Goal: Obtain resource: Obtain resource

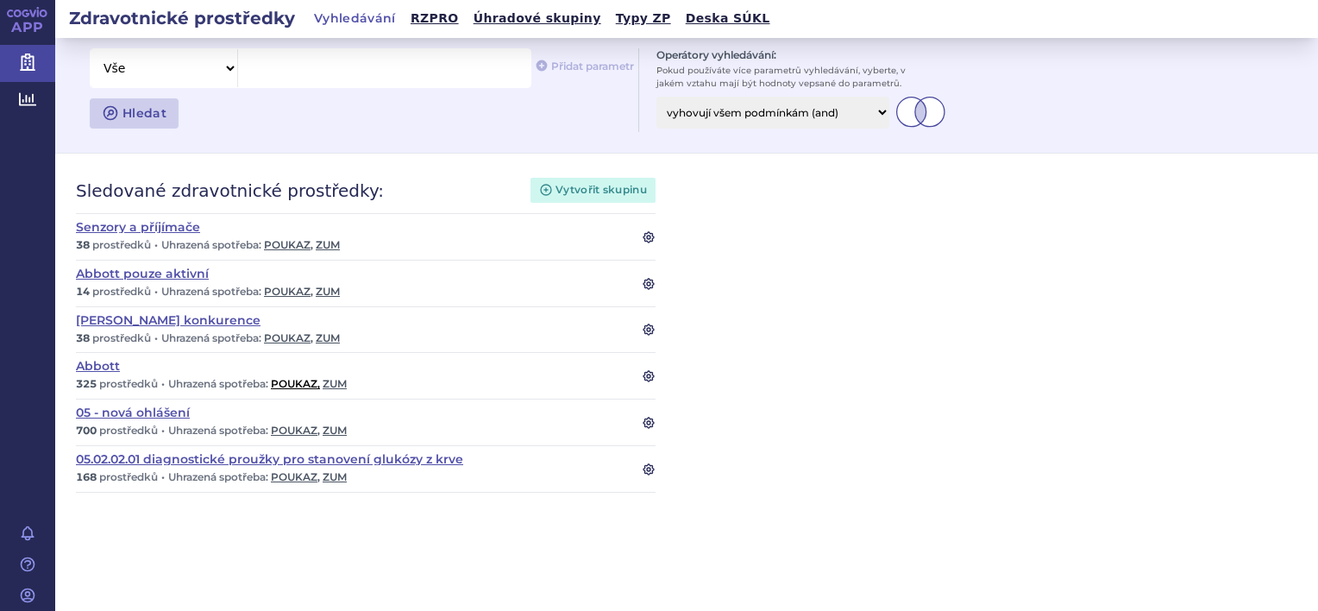
click at [292, 383] on link "poukaz ," at bounding box center [295, 383] width 49 height 13
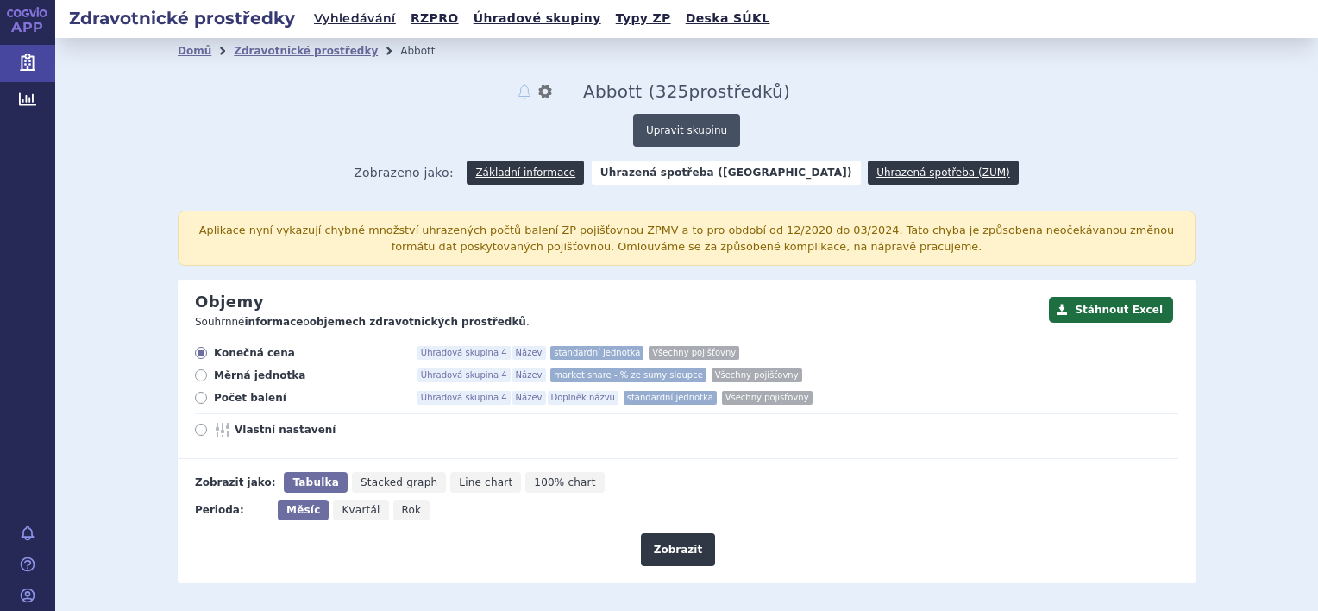
click at [662, 131] on button "Upravit skupinu" at bounding box center [686, 130] width 107 height 33
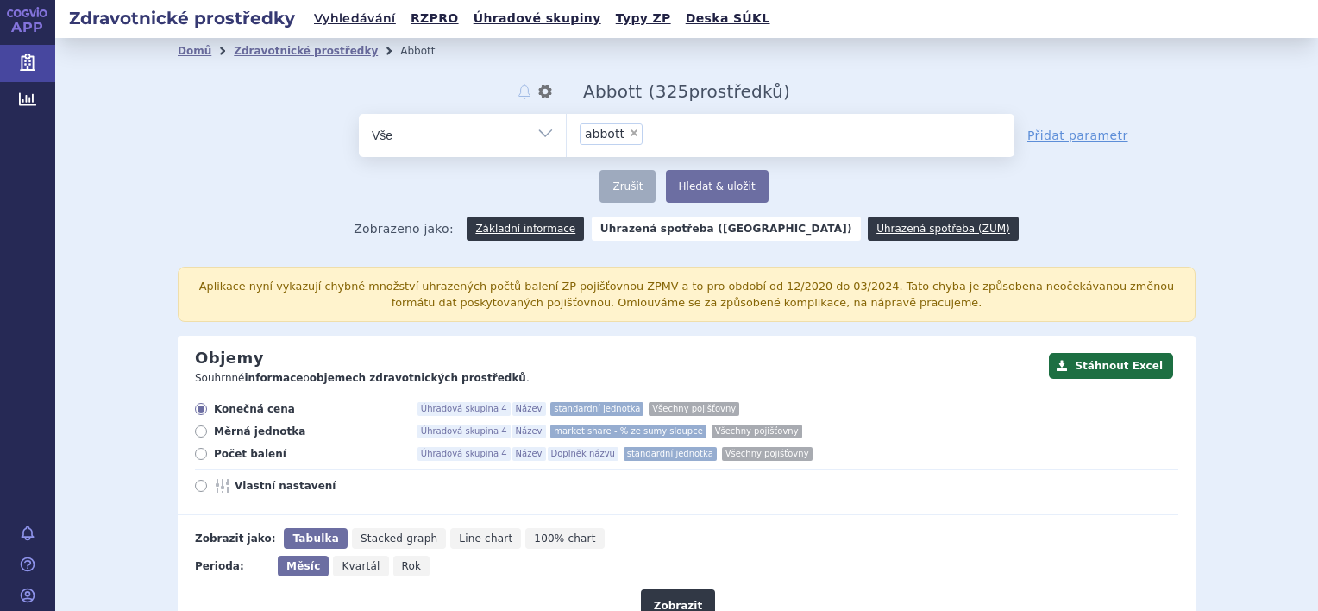
click at [629, 135] on span "×" at bounding box center [634, 133] width 10 height 10
click at [567, 135] on select "abbott" at bounding box center [566, 134] width 1 height 43
select select
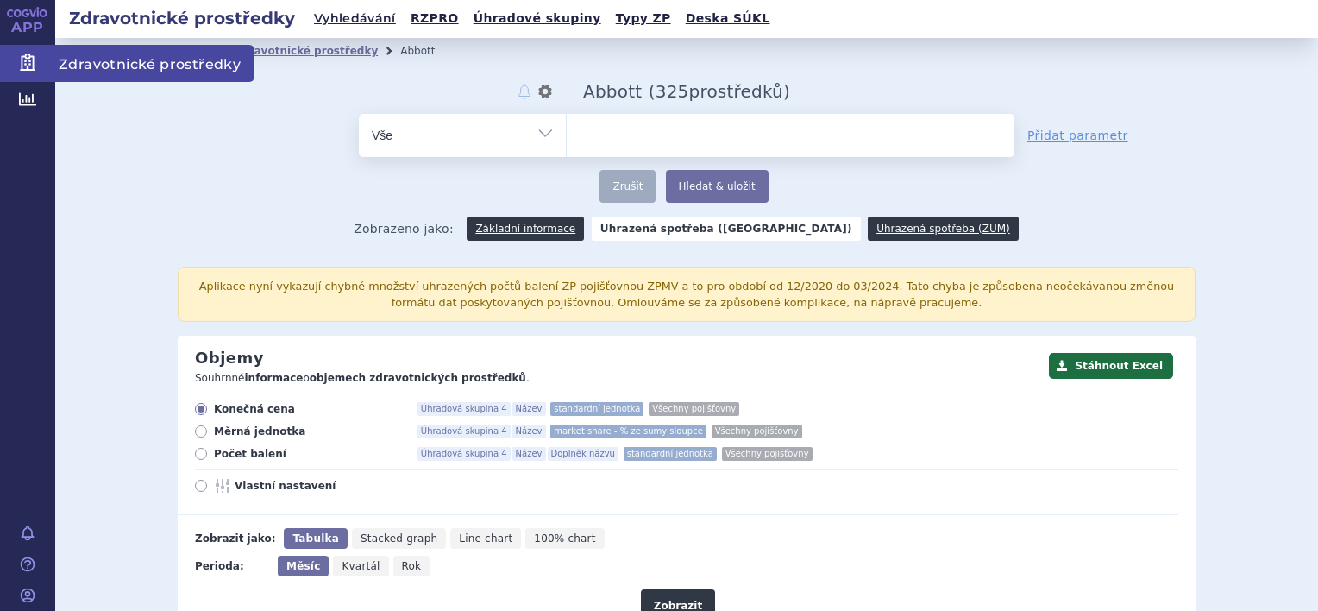
click at [39, 69] on link "Zdravotnické prostředky" at bounding box center [27, 63] width 55 height 36
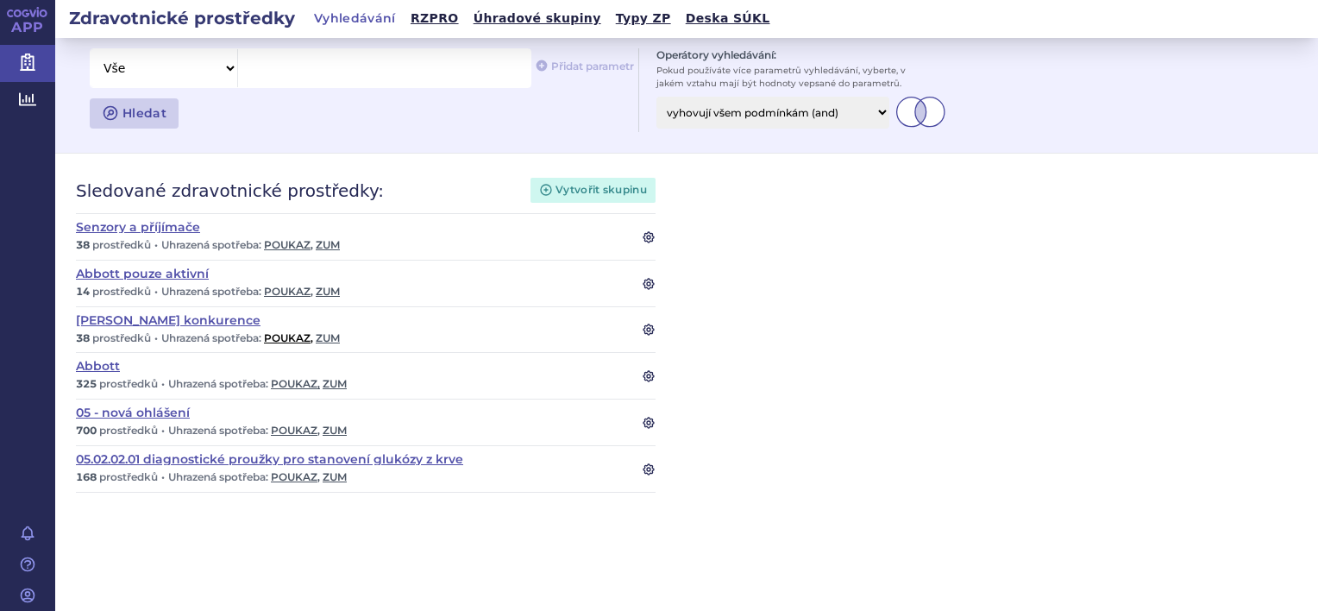
click at [291, 338] on link "poukaz ," at bounding box center [288, 337] width 49 height 13
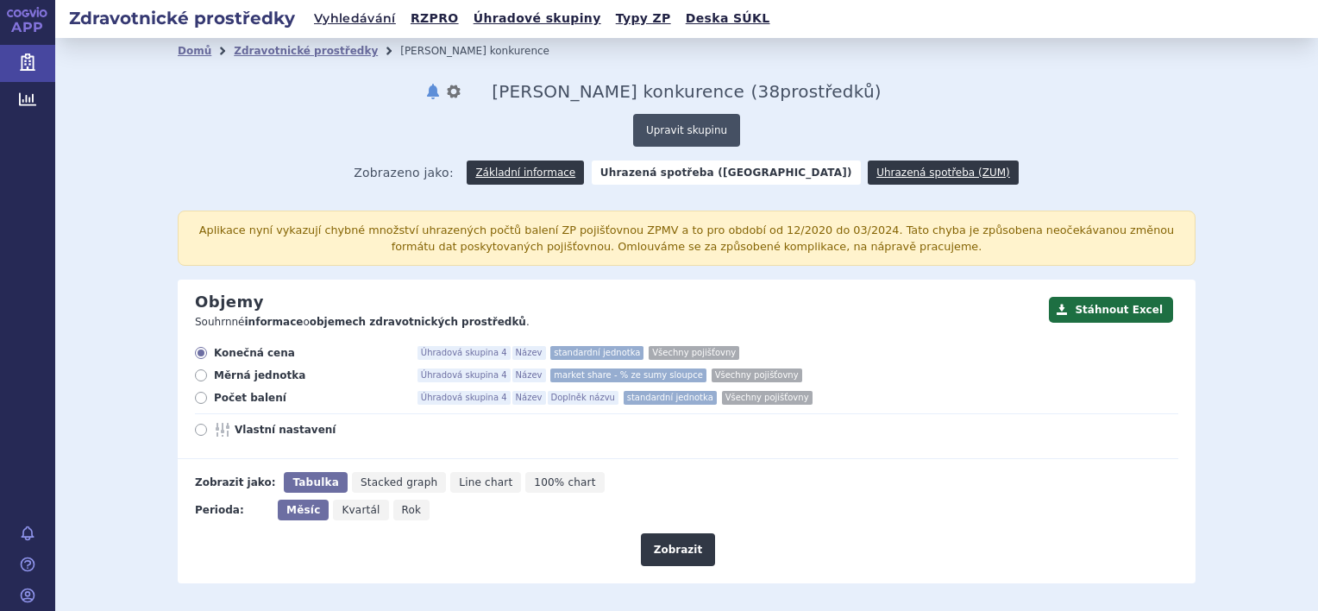
click at [674, 135] on button "Upravit skupinu" at bounding box center [686, 130] width 107 height 33
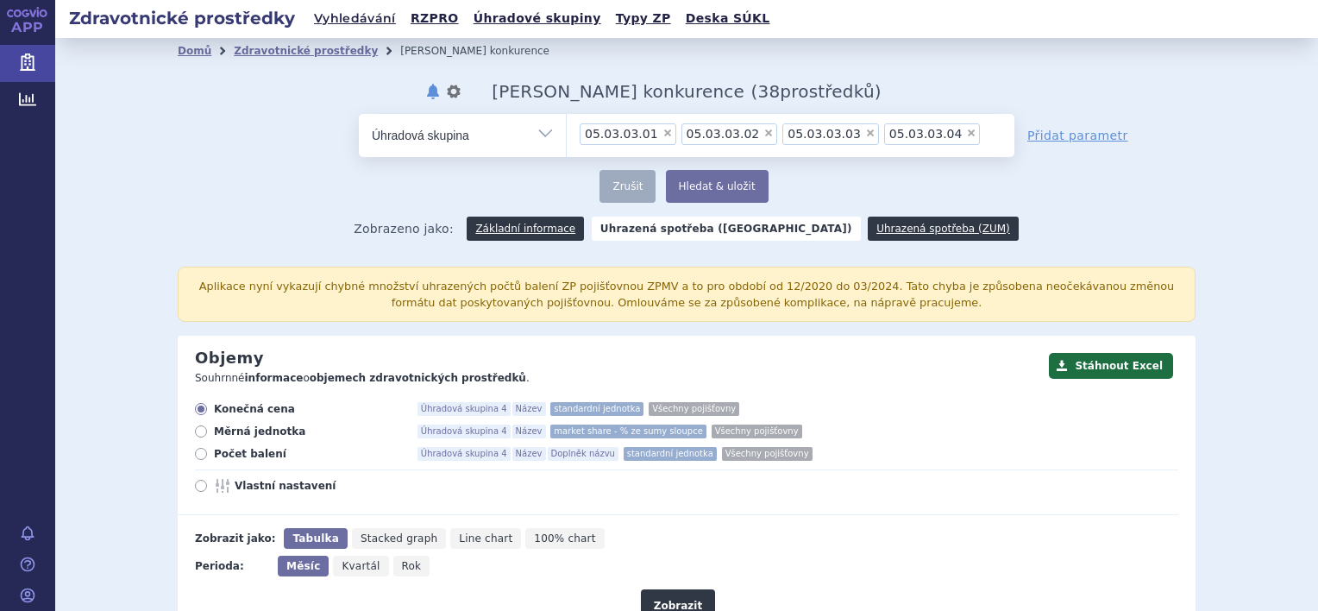
click at [966, 132] on span "×" at bounding box center [971, 133] width 10 height 10
click at [567, 132] on select "05.03.03.01 05.03.03.02 05.03.03.03 05.03.03.04" at bounding box center [566, 134] width 1 height 43
click at [865, 133] on span "×" at bounding box center [870, 133] width 10 height 10
click at [567, 133] on select "05.03.03.01 05.03.03.02 05.03.03.03" at bounding box center [566, 134] width 1 height 43
click at [763, 135] on span "×" at bounding box center [768, 133] width 10 height 10
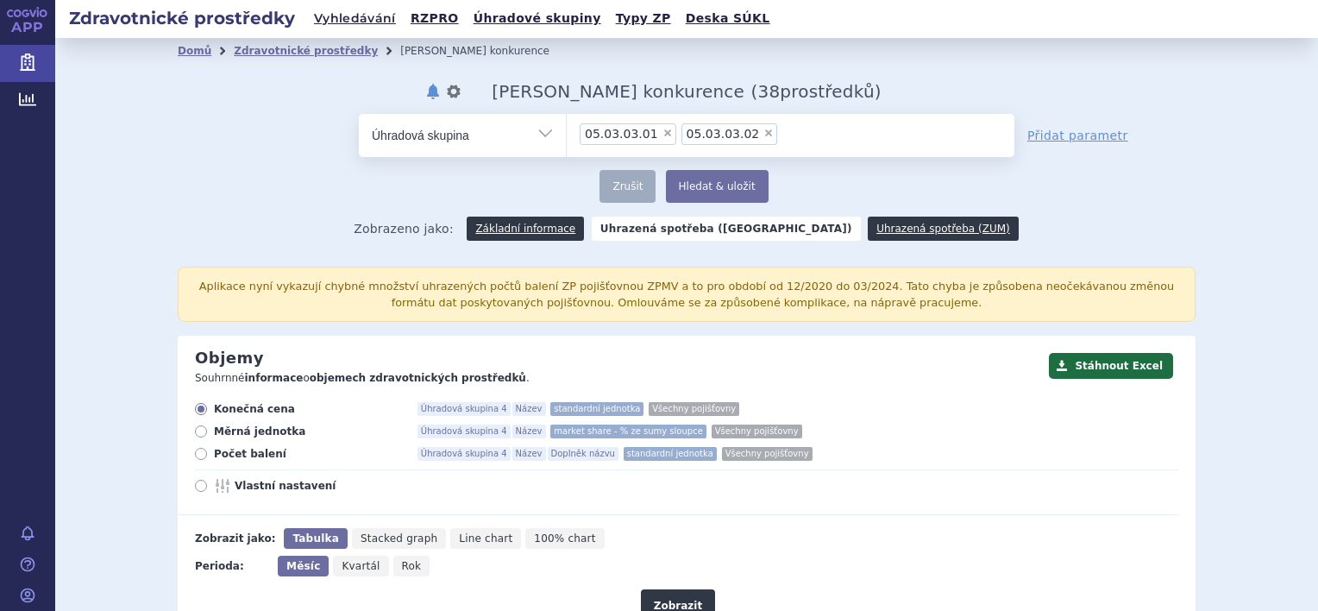
click at [567, 135] on select "05.03.03.01 05.03.03.02" at bounding box center [566, 134] width 1 height 43
click at [653, 136] on li "× 05.03.03.01" at bounding box center [628, 134] width 97 height 22
click at [567, 136] on select "05.03.03.01" at bounding box center [566, 134] width 1 height 43
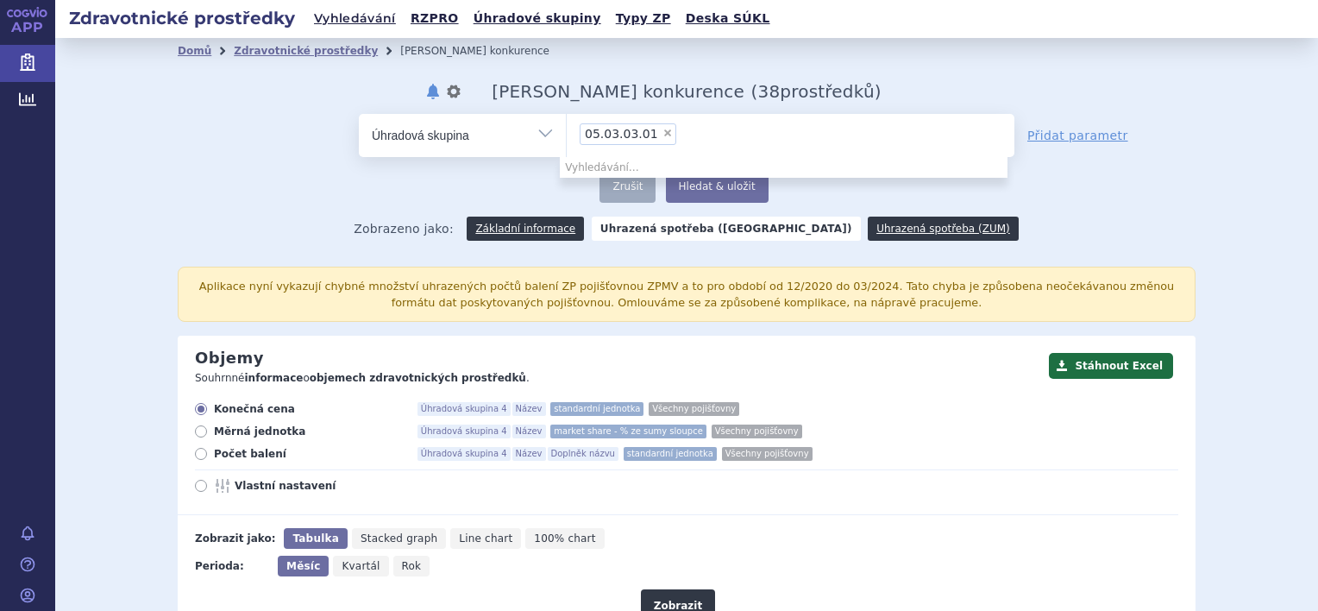
click at [662, 136] on span "×" at bounding box center [667, 133] width 10 height 10
click at [567, 136] on select "05.03.03.01" at bounding box center [566, 134] width 1 height 43
select select
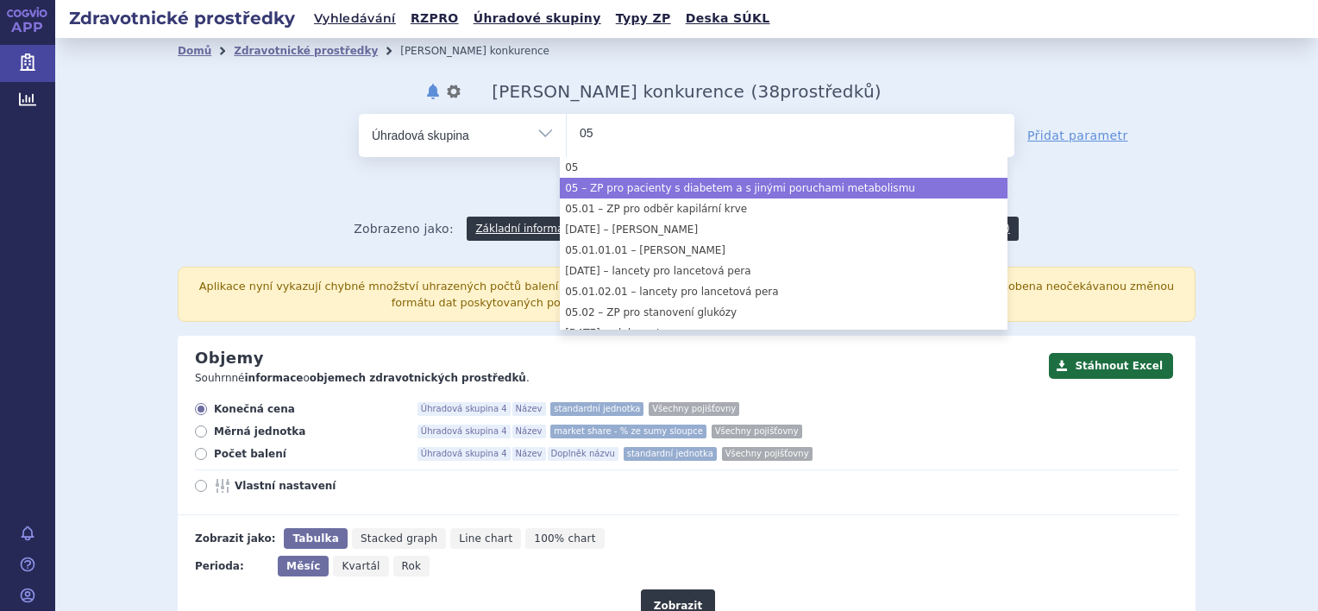
type input "05"
select select "05"
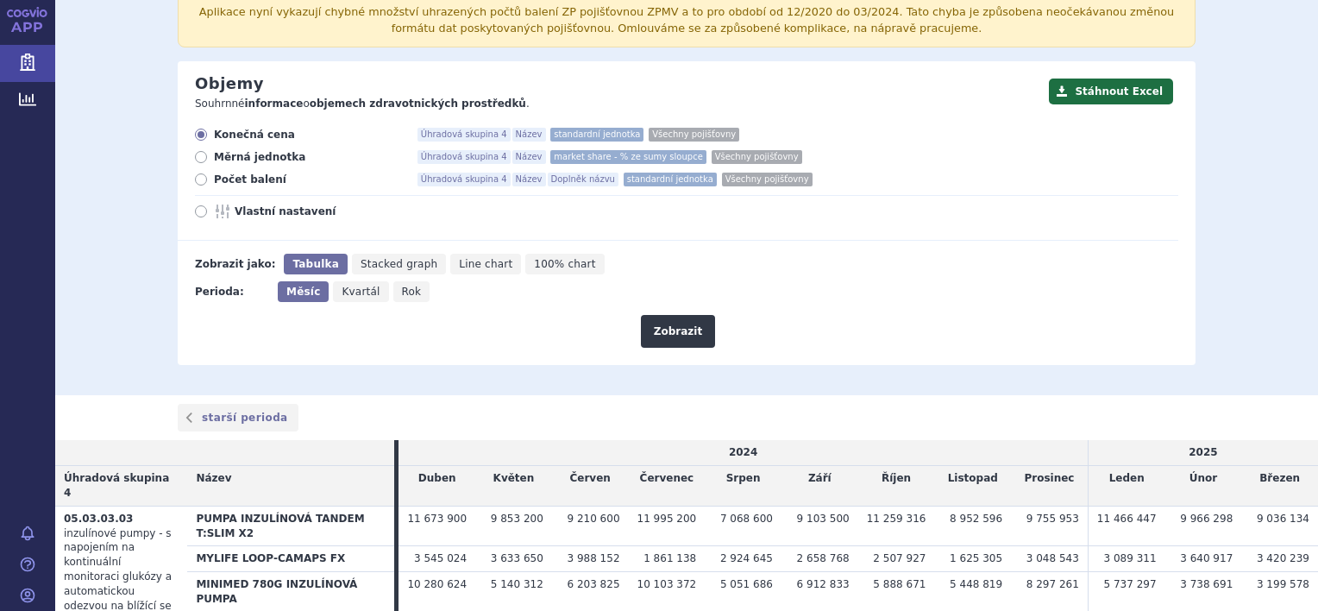
scroll to position [86, 0]
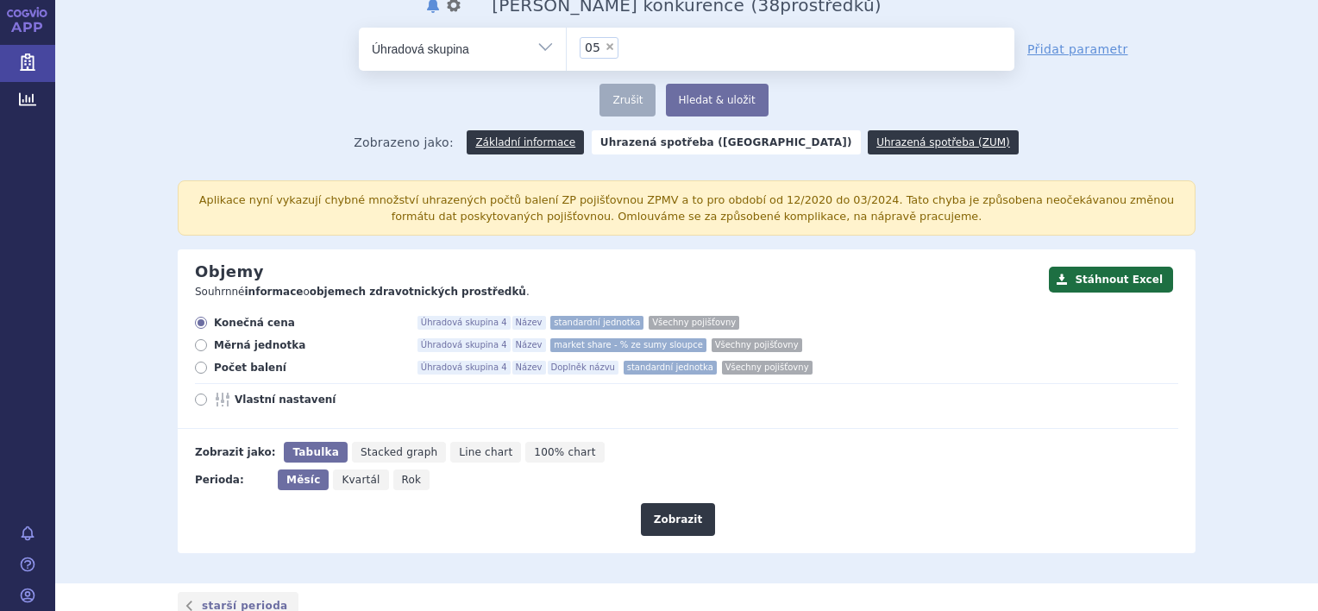
click at [402, 478] on span "Rok" at bounding box center [412, 479] width 20 height 12
click at [400, 478] on input "Rok" at bounding box center [398, 474] width 11 height 11
radio input "true"
click at [260, 372] on span "Počet balení" at bounding box center [309, 367] width 190 height 14
click at [208, 372] on input "Počet balení Úhradová skupina 4 Název Doplněk názvu standardní jednotka Všechny…" at bounding box center [202, 369] width 11 height 11
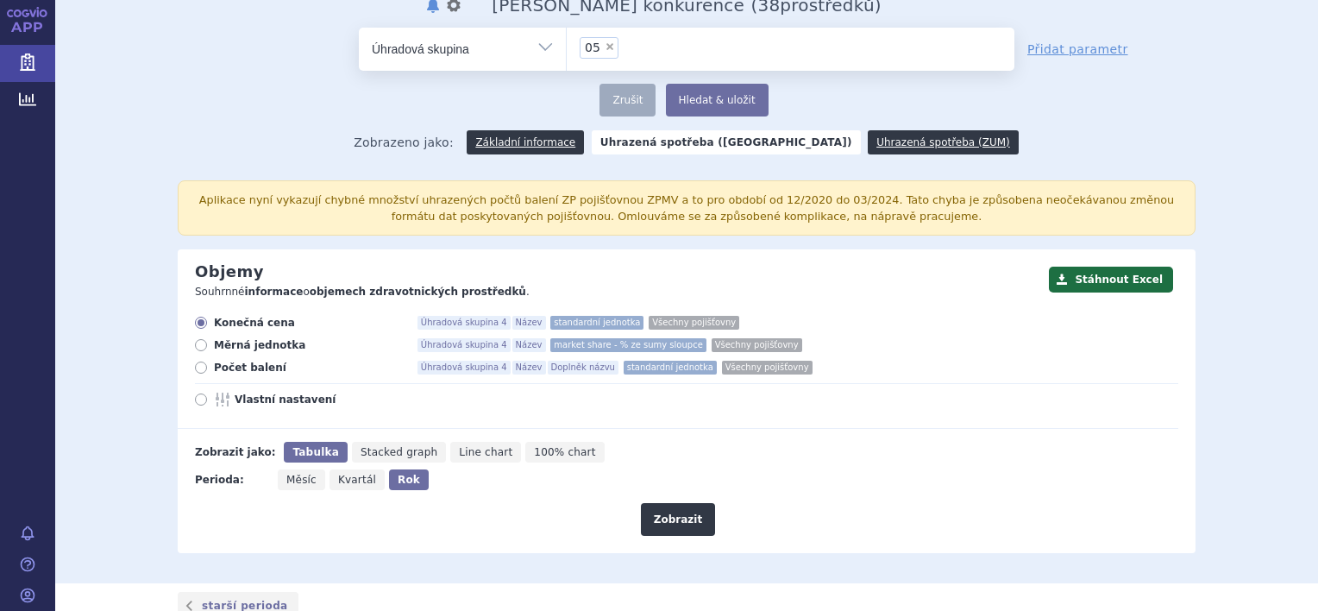
radio input "true"
click at [197, 404] on icon at bounding box center [201, 399] width 12 height 12
click at [197, 404] on input "Vlastní nastavení" at bounding box center [202, 401] width 11 height 11
radio input "true"
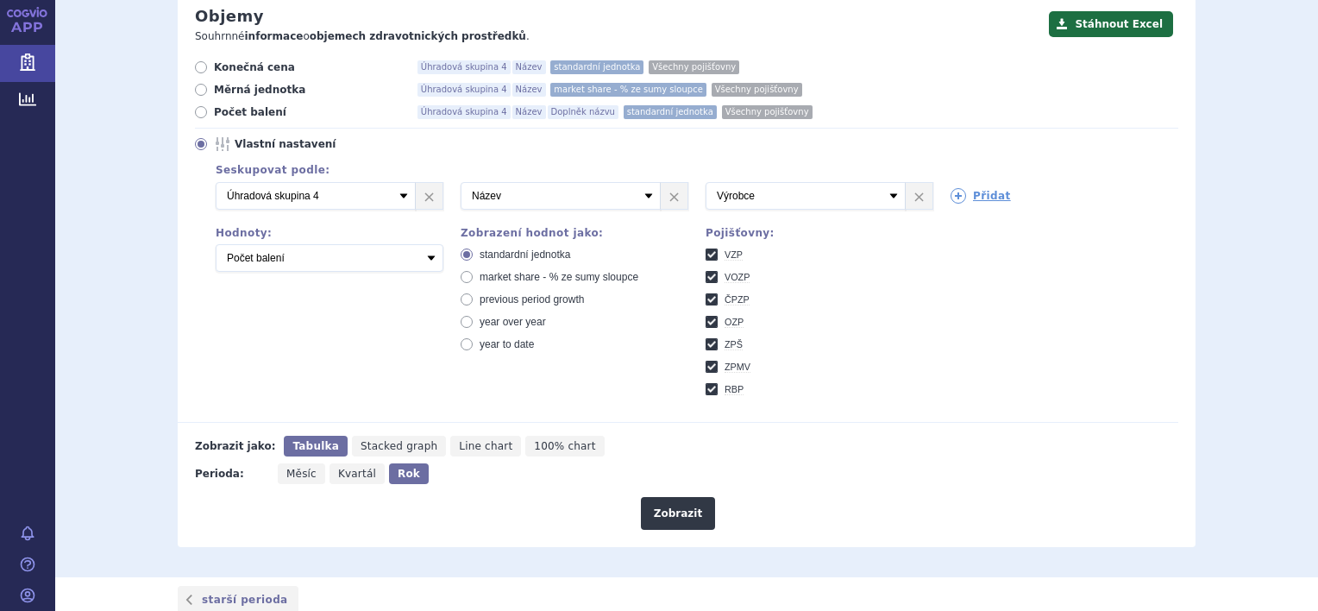
scroll to position [431, 0]
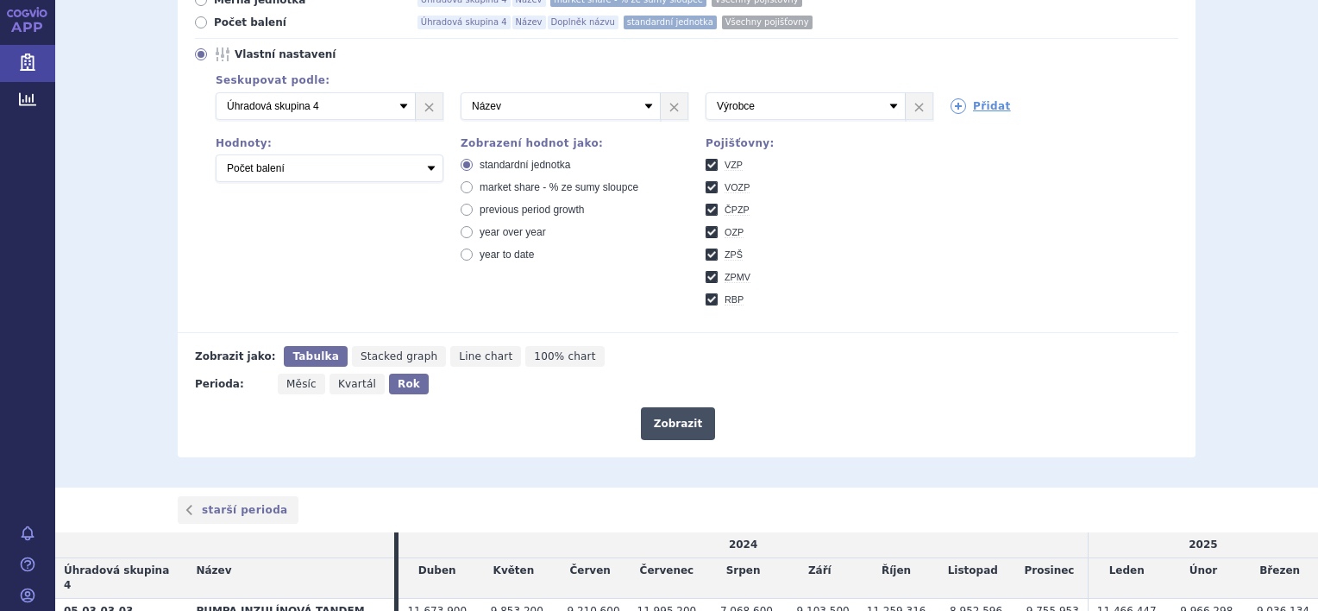
click at [673, 420] on button "Zobrazit" at bounding box center [678, 423] width 74 height 33
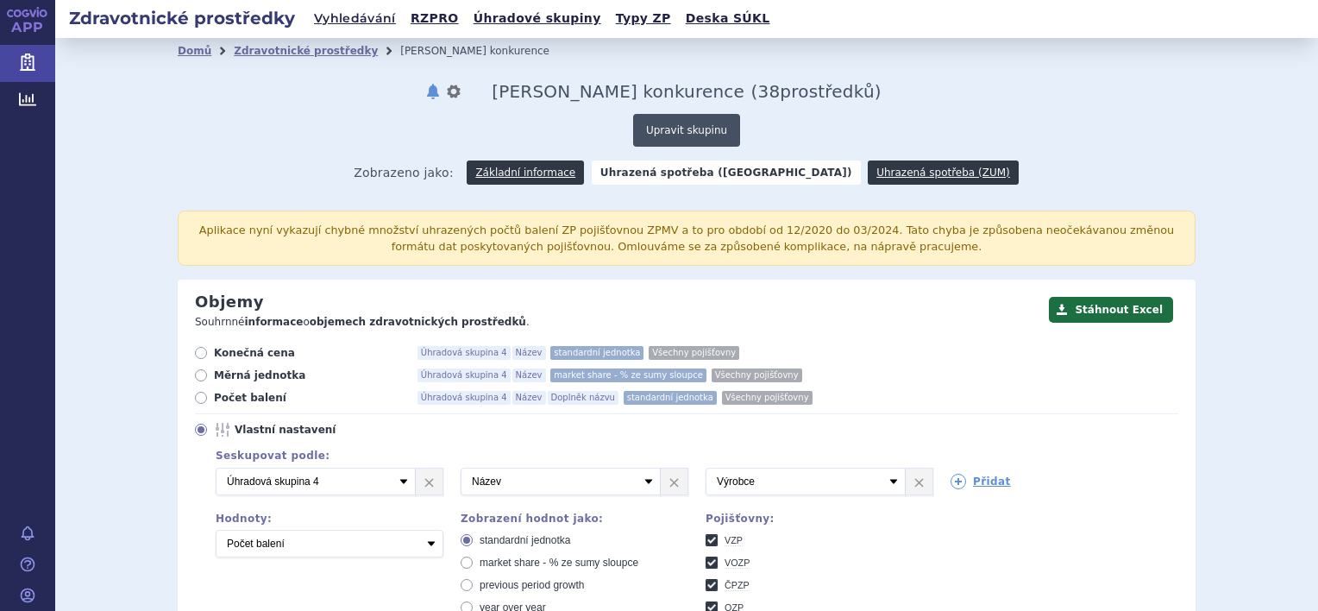
click at [662, 129] on button "Upravit skupinu" at bounding box center [686, 130] width 107 height 33
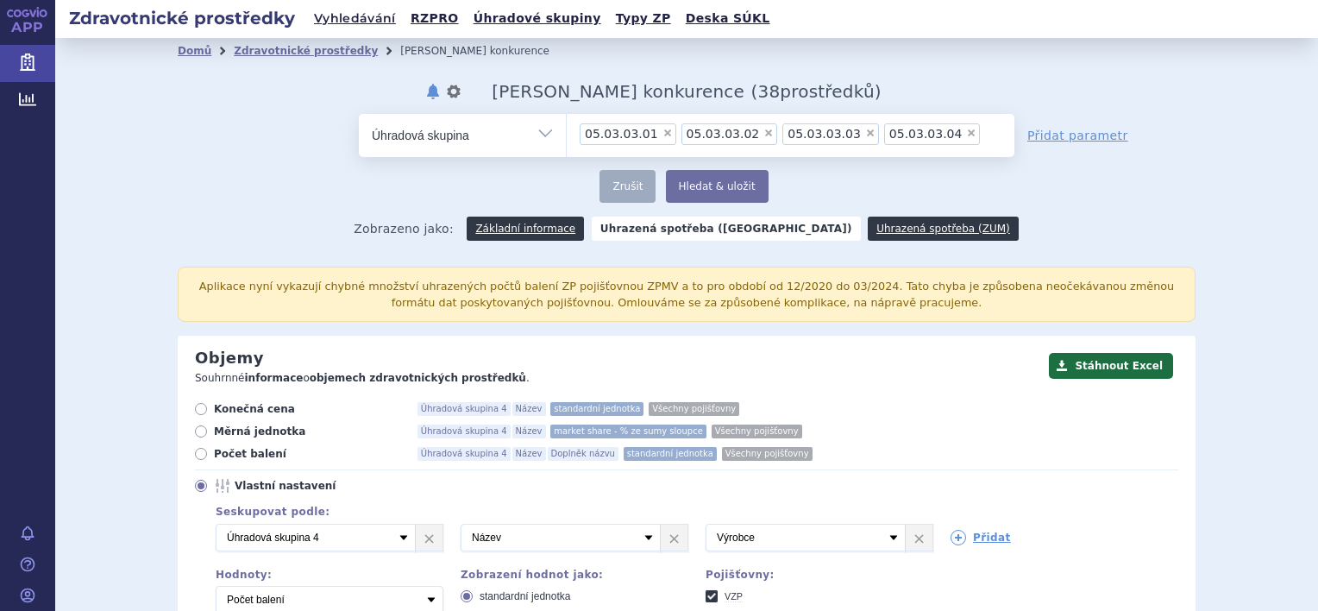
click at [966, 133] on span "×" at bounding box center [971, 133] width 10 height 10
click at [567, 133] on select "05.03.03.01 05.03.03.02 05.03.03.03 05.03.03.04" at bounding box center [566, 134] width 1 height 43
click at [865, 135] on span "×" at bounding box center [870, 133] width 10 height 10
click at [567, 135] on select "05.03.03.01 05.03.03.02 05.03.03.03" at bounding box center [566, 134] width 1 height 43
click at [763, 135] on span "×" at bounding box center [768, 133] width 10 height 10
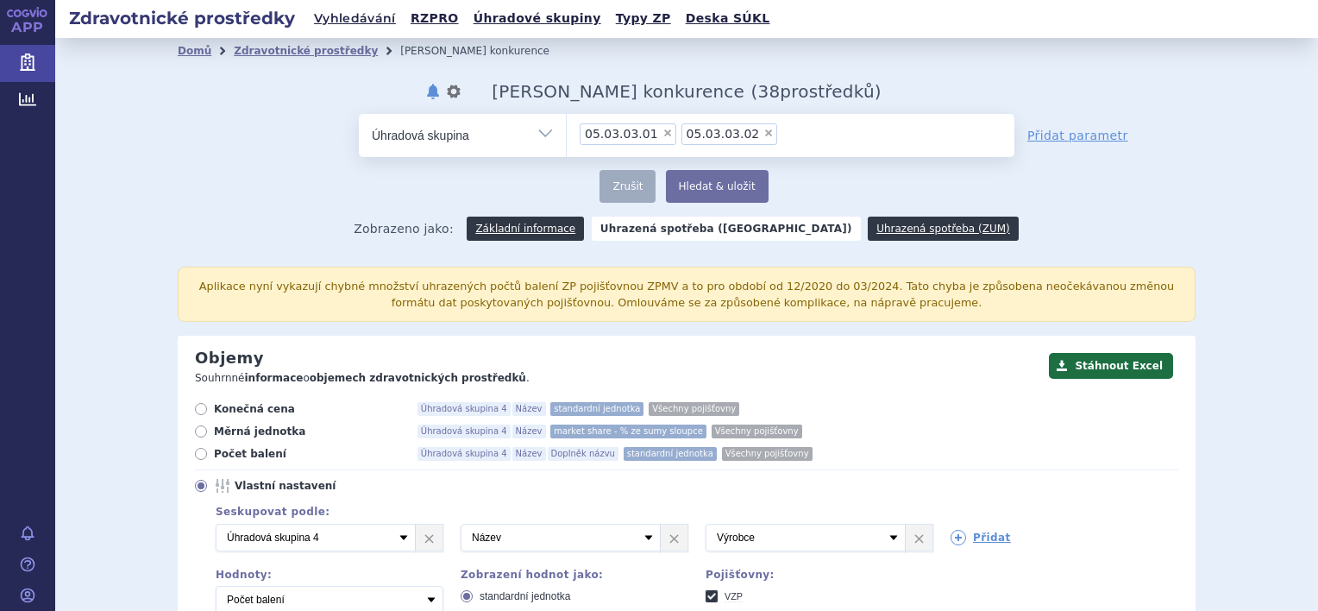
click at [567, 135] on select "05.03.03.01 05.03.03.02" at bounding box center [566, 134] width 1 height 43
click at [662, 135] on span "×" at bounding box center [667, 133] width 10 height 10
click at [567, 135] on select "05.03.03.01" at bounding box center [566, 134] width 1 height 43
select select
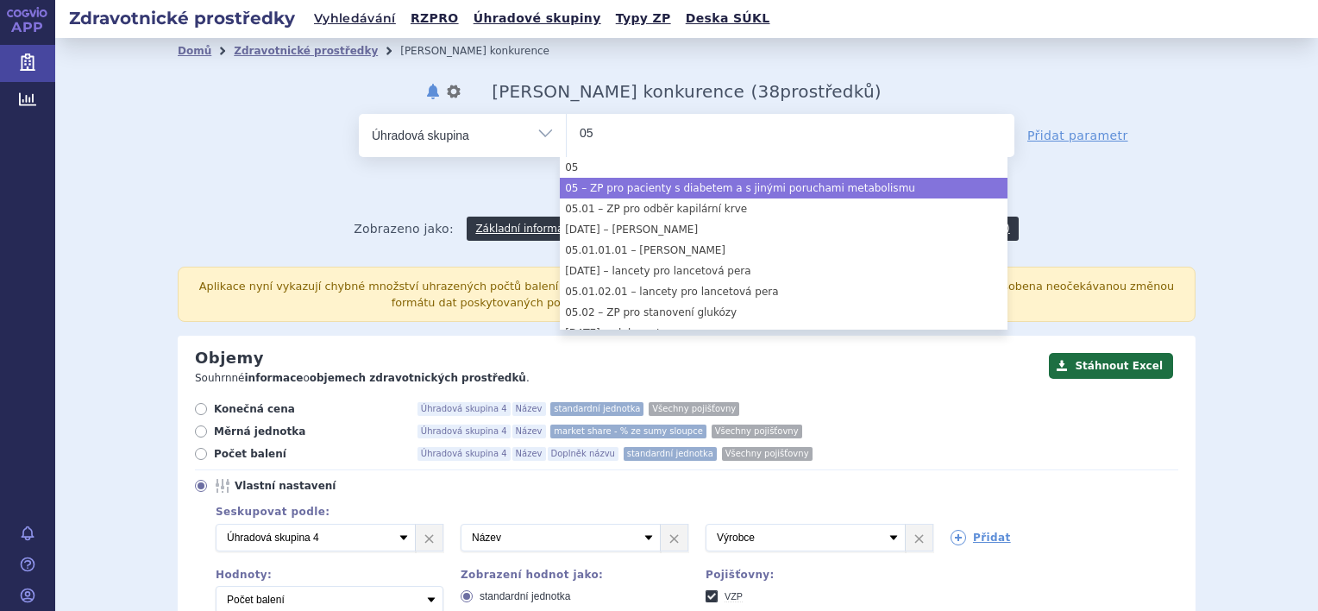
type input "05"
select select "05"
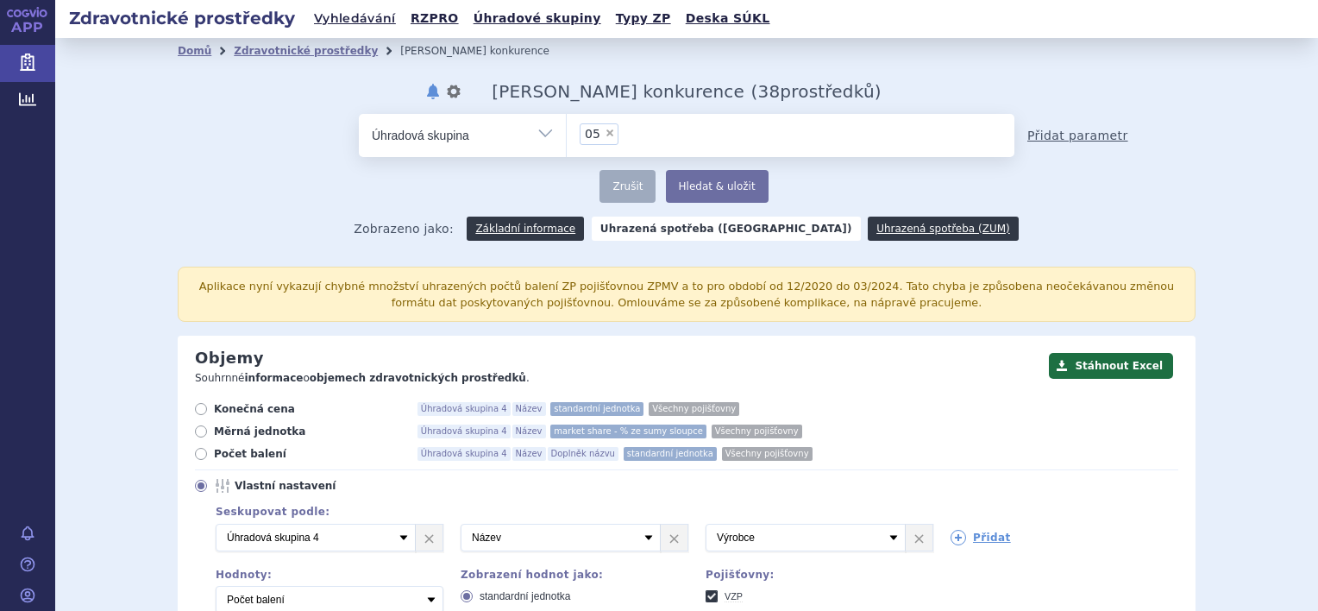
click at [1062, 136] on link "Přidat parametr" at bounding box center [1077, 135] width 101 height 17
select select "filter-all"
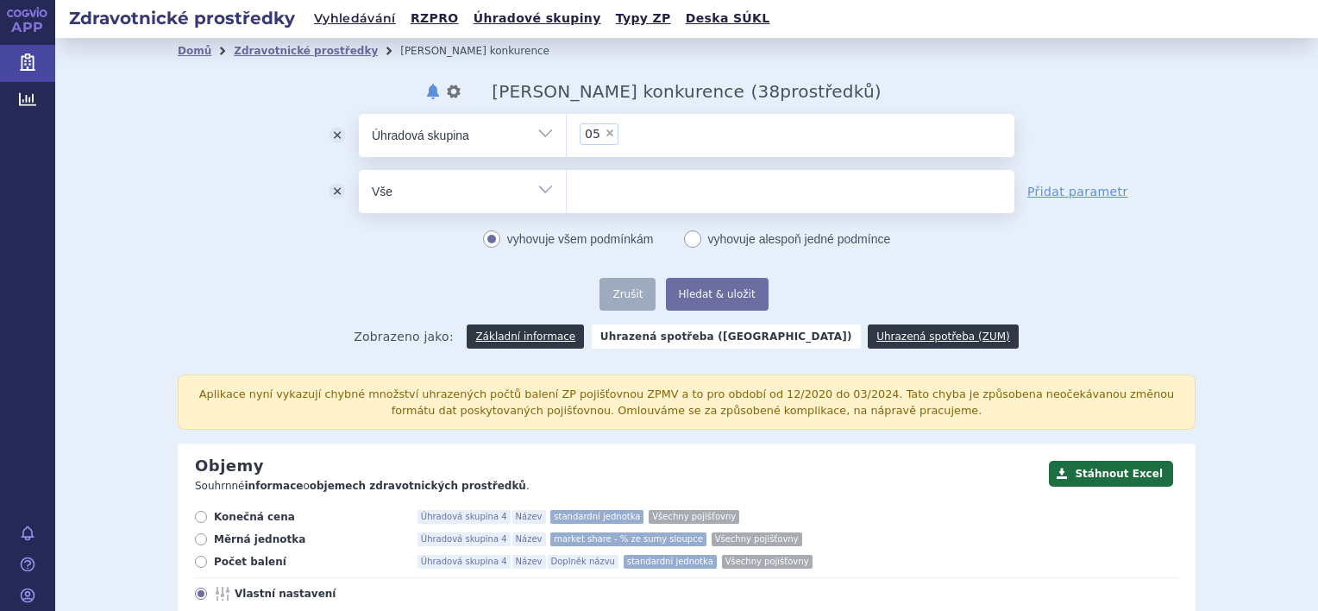
click at [326, 191] on button "odstranit" at bounding box center [337, 191] width 43 height 43
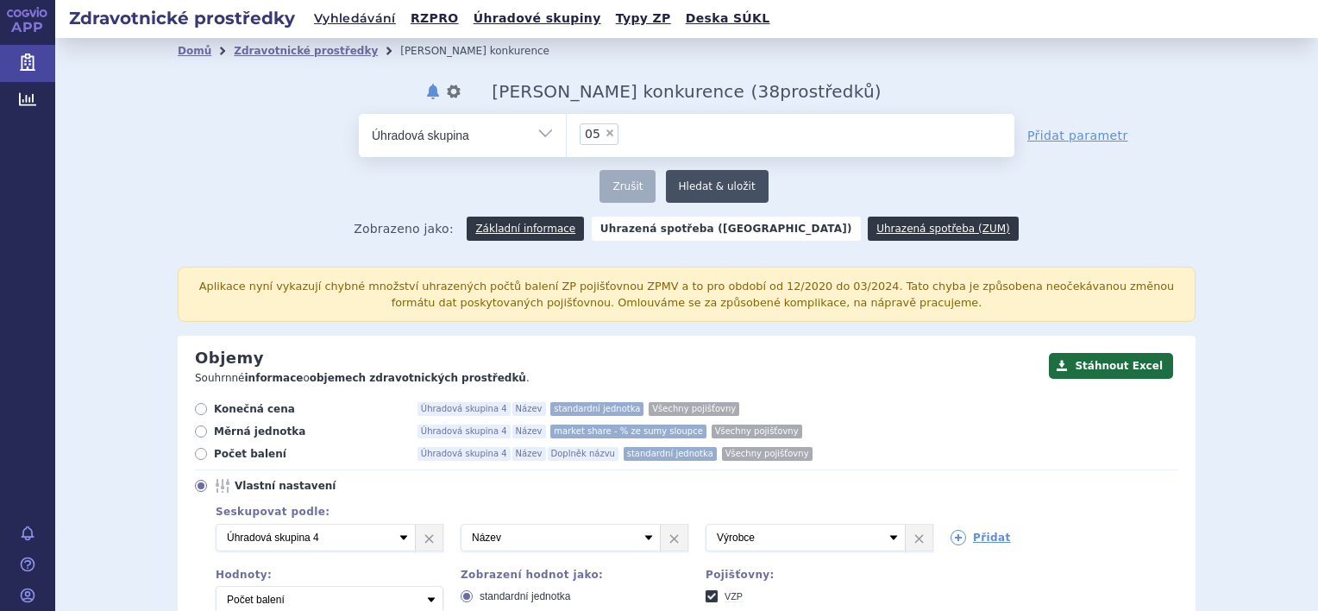
click at [705, 181] on button "Hledat & uložit" at bounding box center [717, 186] width 103 height 33
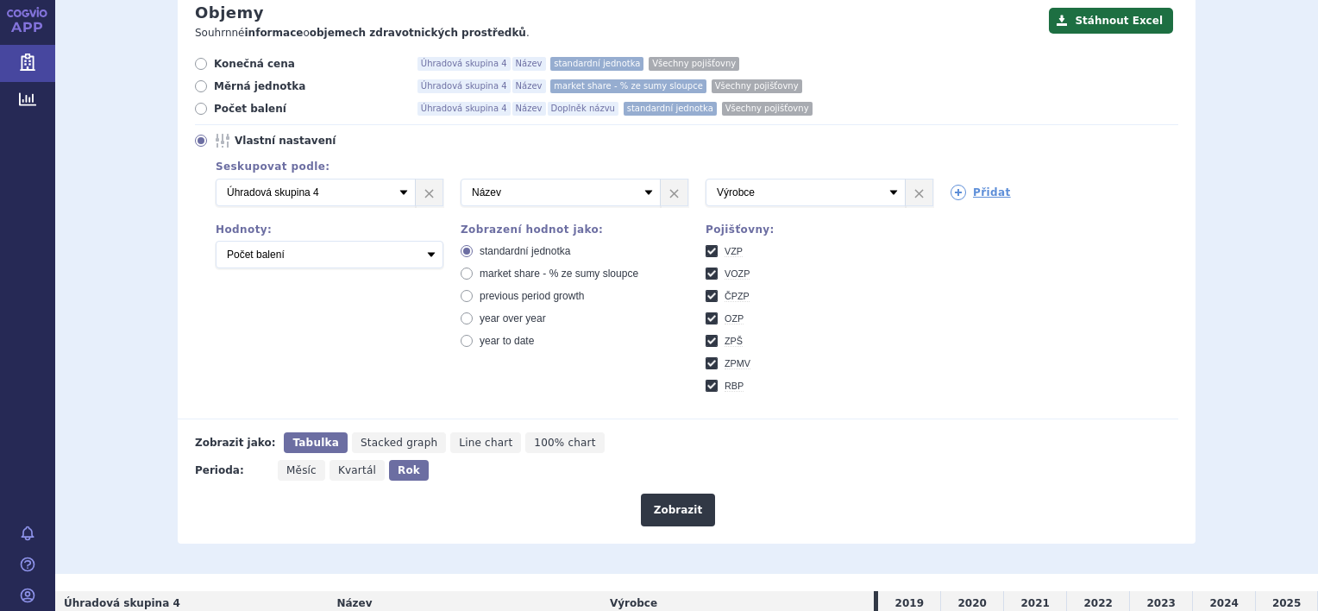
scroll to position [431, 0]
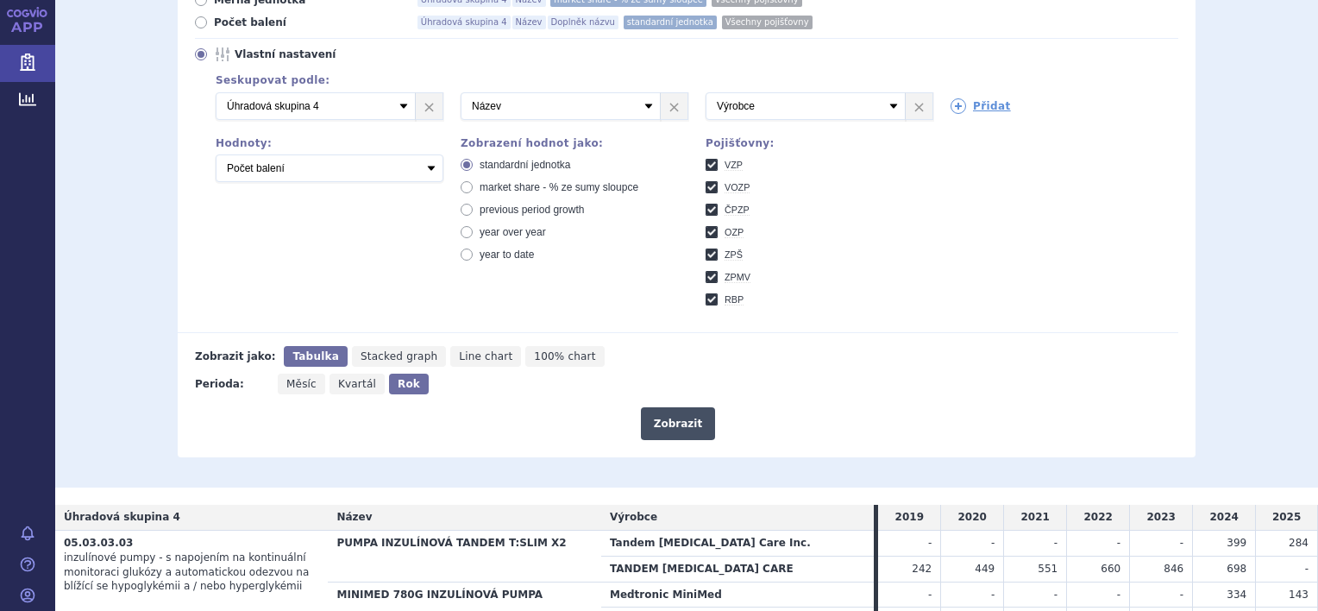
click at [669, 418] on button "Zobrazit" at bounding box center [678, 423] width 74 height 33
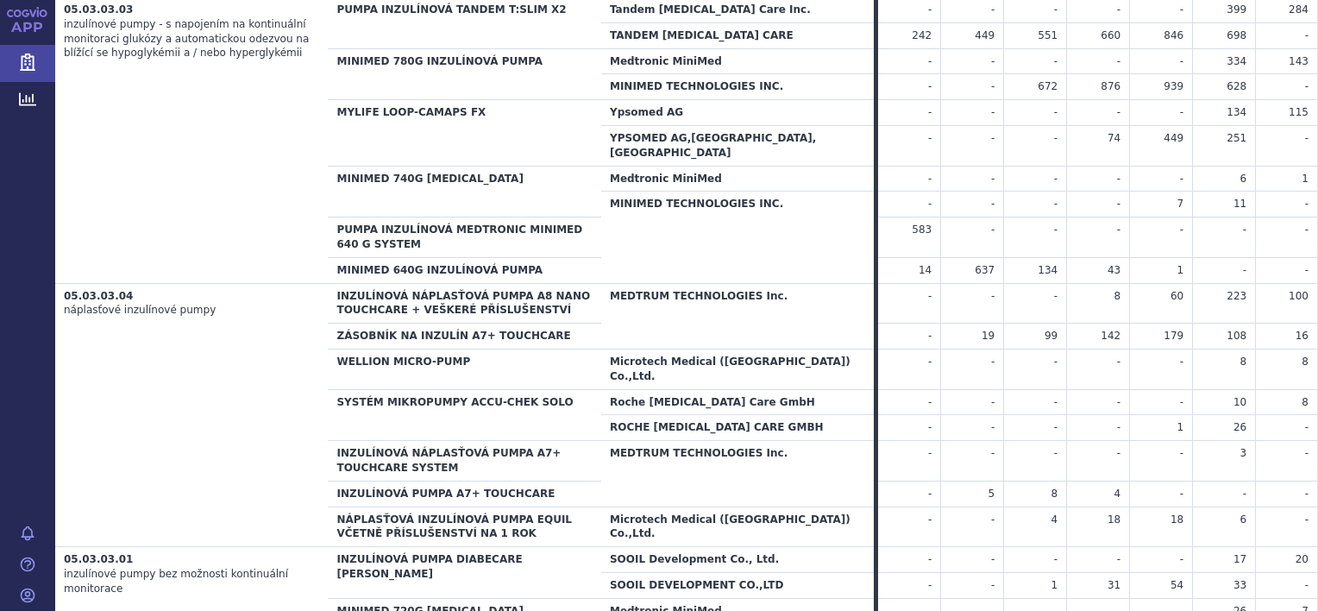
scroll to position [744, 0]
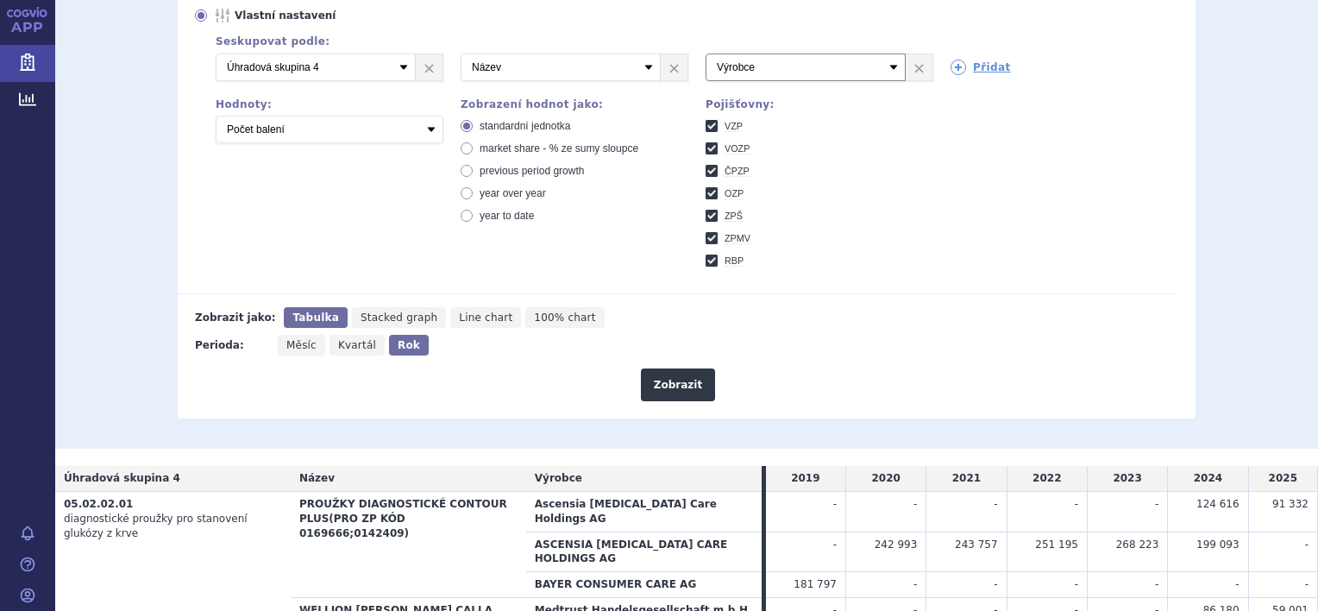
scroll to position [259, 0]
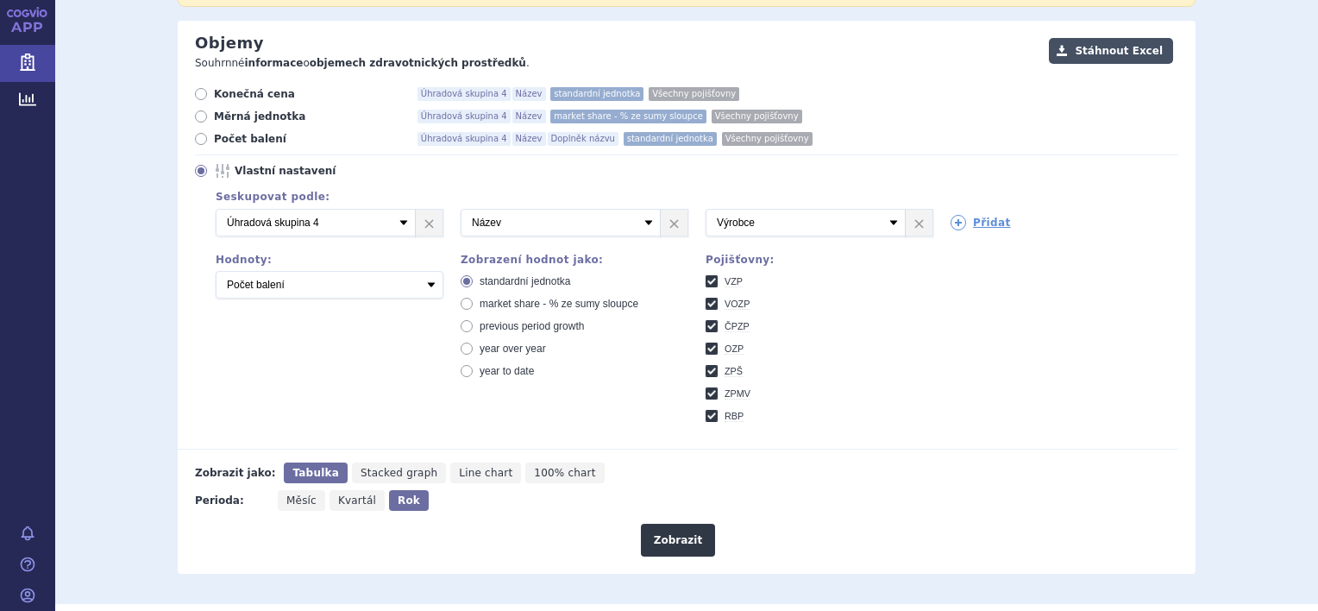
click at [1134, 54] on button "Stáhnout Excel" at bounding box center [1111, 51] width 124 height 26
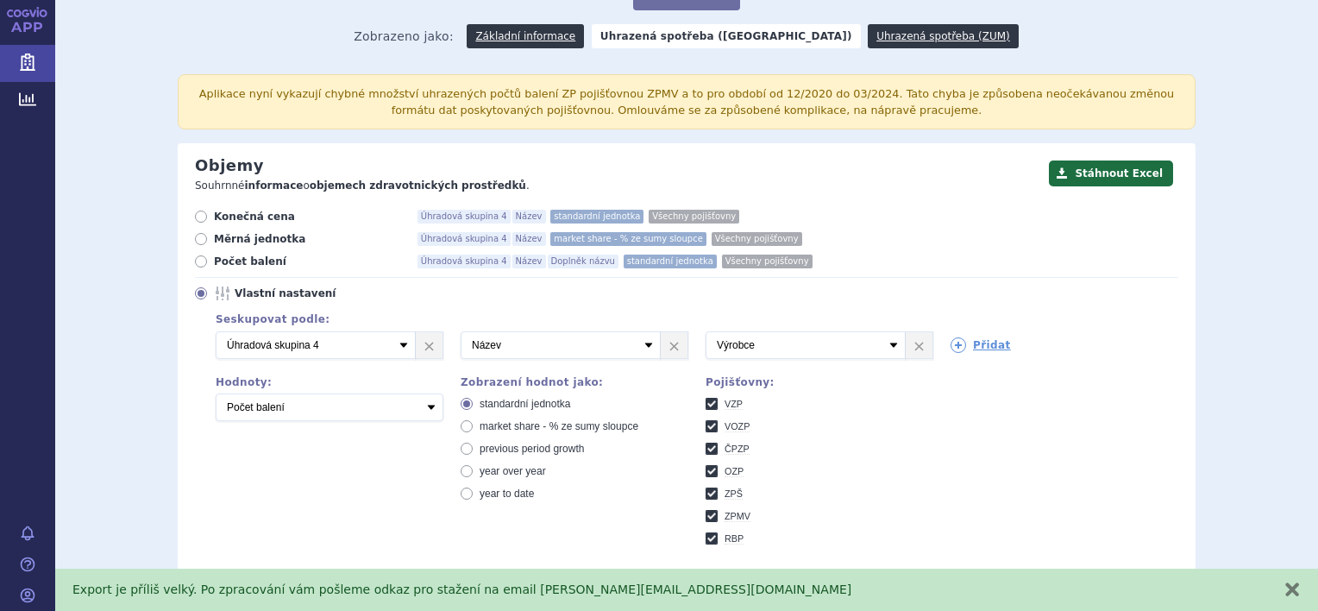
scroll to position [0, 0]
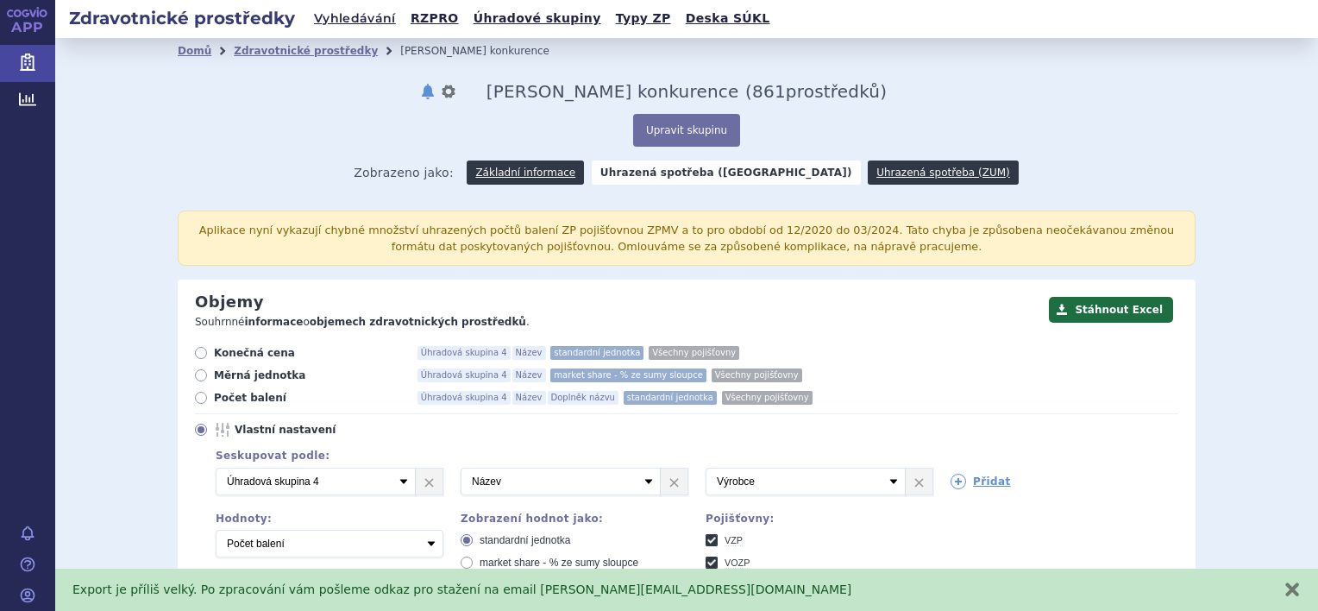
click at [868, 106] on div "Domů Zdravotnické prostředky Abbott konkurence notifikace nastavení Přejmenovat…" at bounding box center [686, 448] width 1087 height 769
click at [1089, 309] on button "Stáhnout Excel" at bounding box center [1111, 310] width 124 height 26
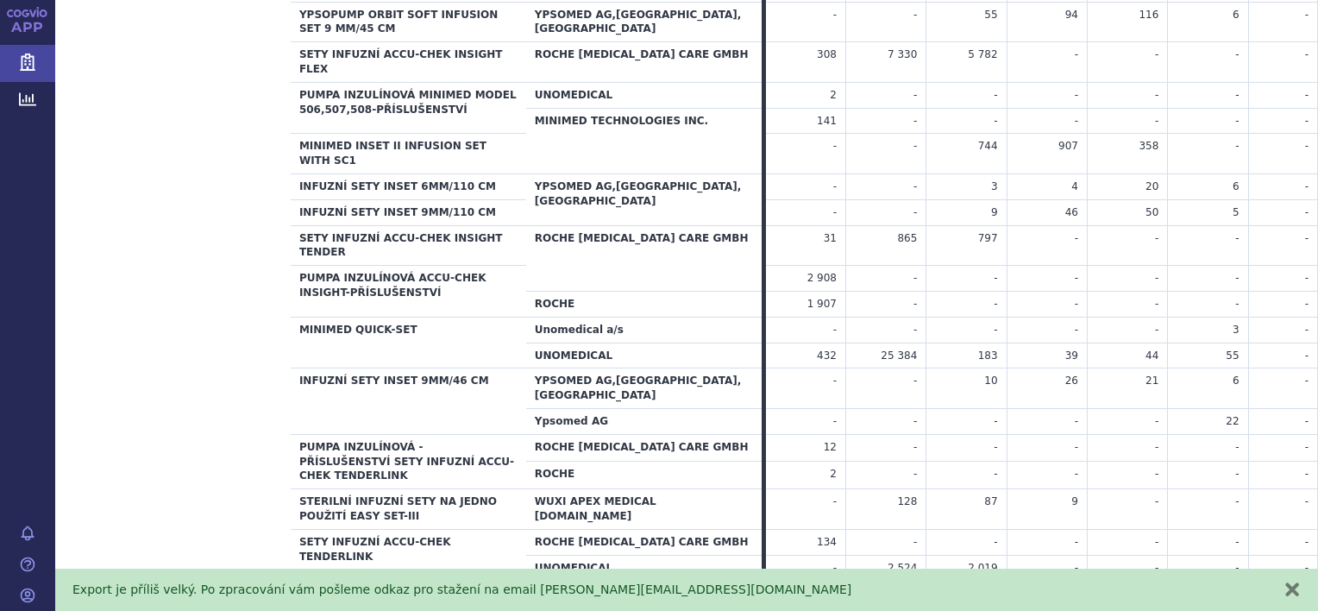
scroll to position [10263, 0]
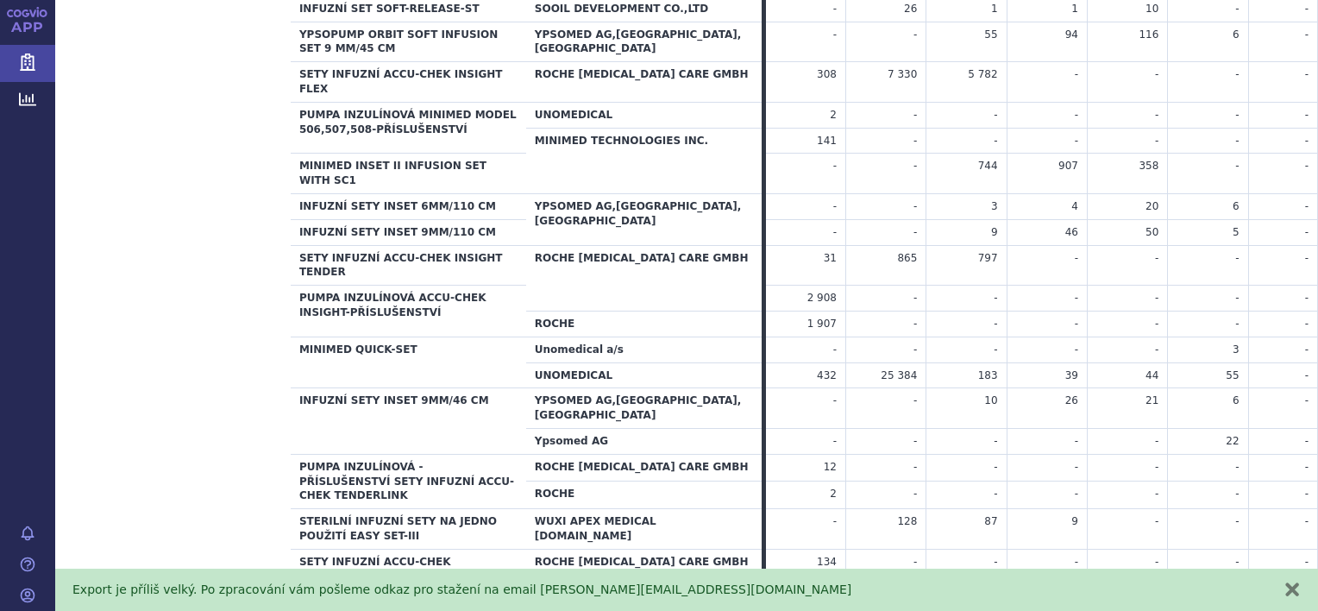
drag, startPoint x: 116, startPoint y: 88, endPoint x: 75, endPoint y: 79, distance: 41.4
drag, startPoint x: 75, startPoint y: 79, endPoint x: 138, endPoint y: 89, distance: 63.7
drag, startPoint x: 129, startPoint y: 89, endPoint x: 64, endPoint y: 87, distance: 65.6
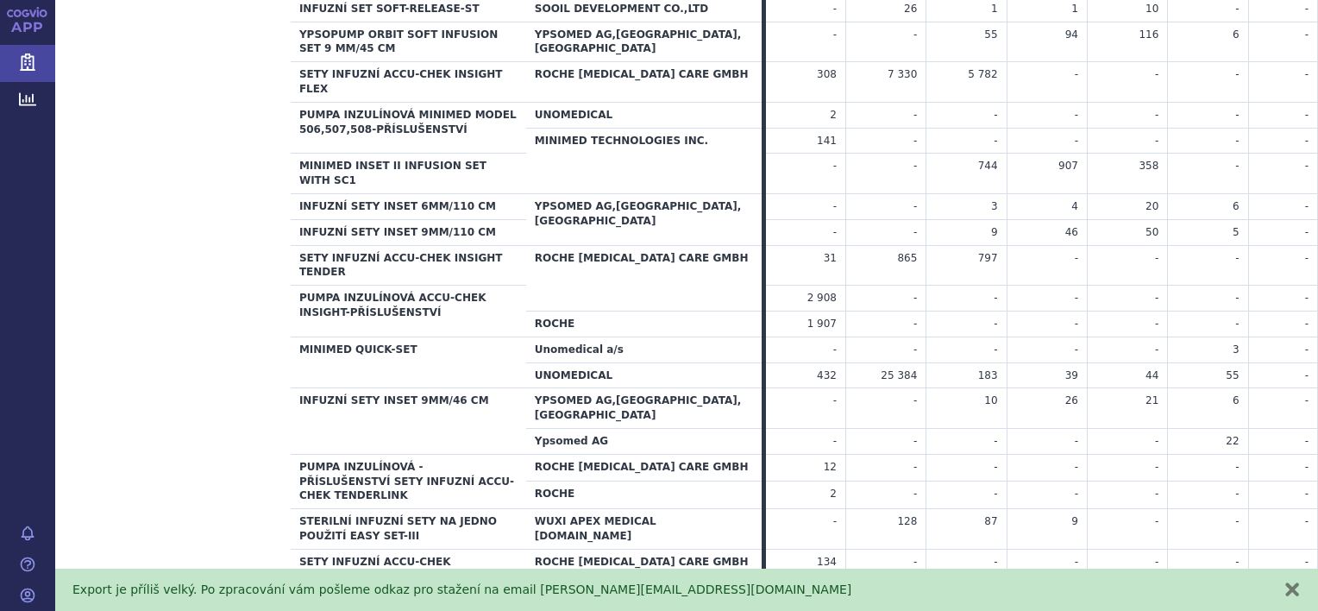
copy span "05.01.02.01"
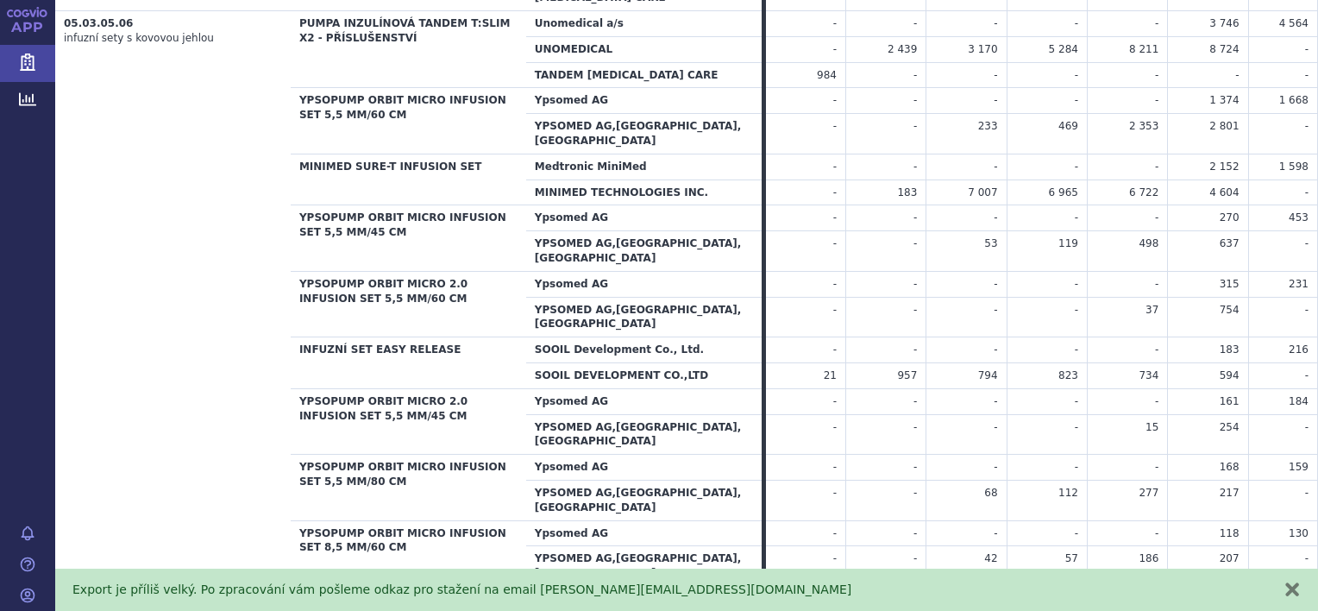
scroll to position [13109, 0]
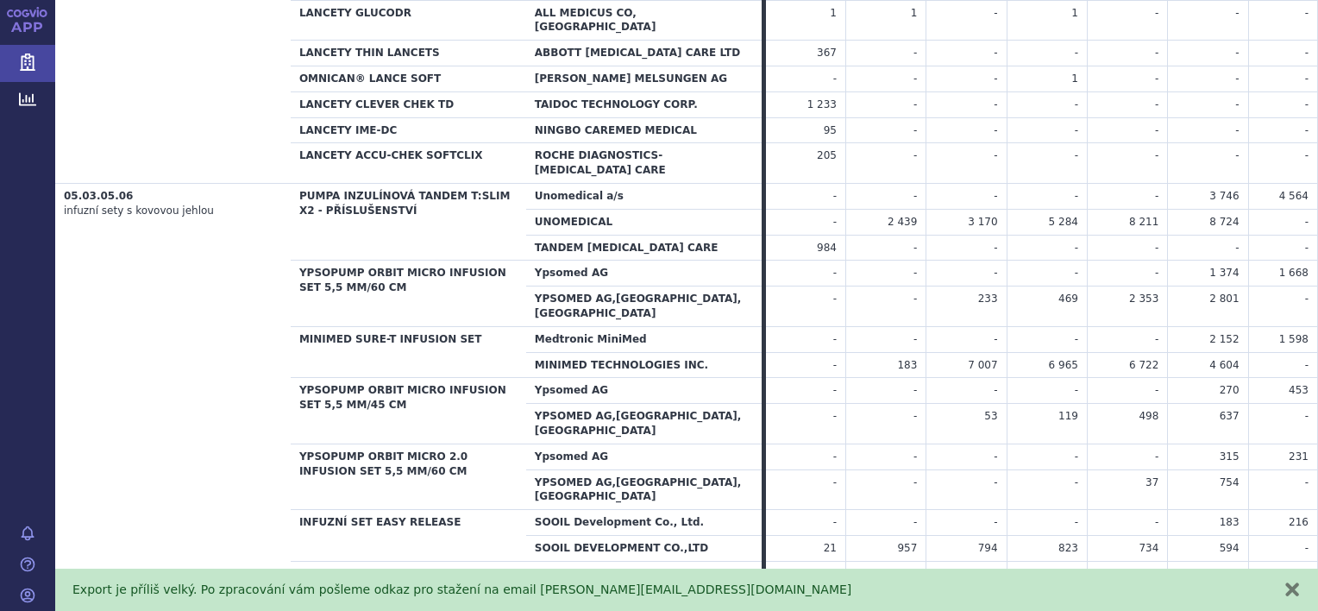
drag, startPoint x: 126, startPoint y: 269, endPoint x: 62, endPoint y: 271, distance: 63.8
copy span "05.02.01.01"
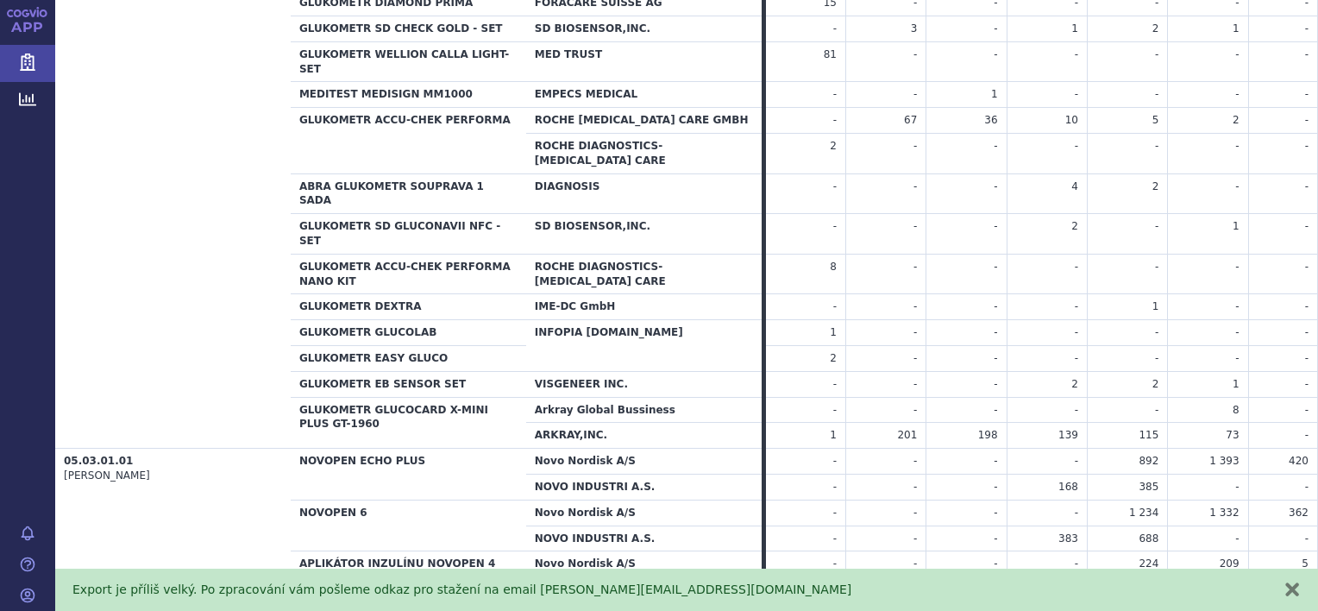
scroll to position [17248, 0]
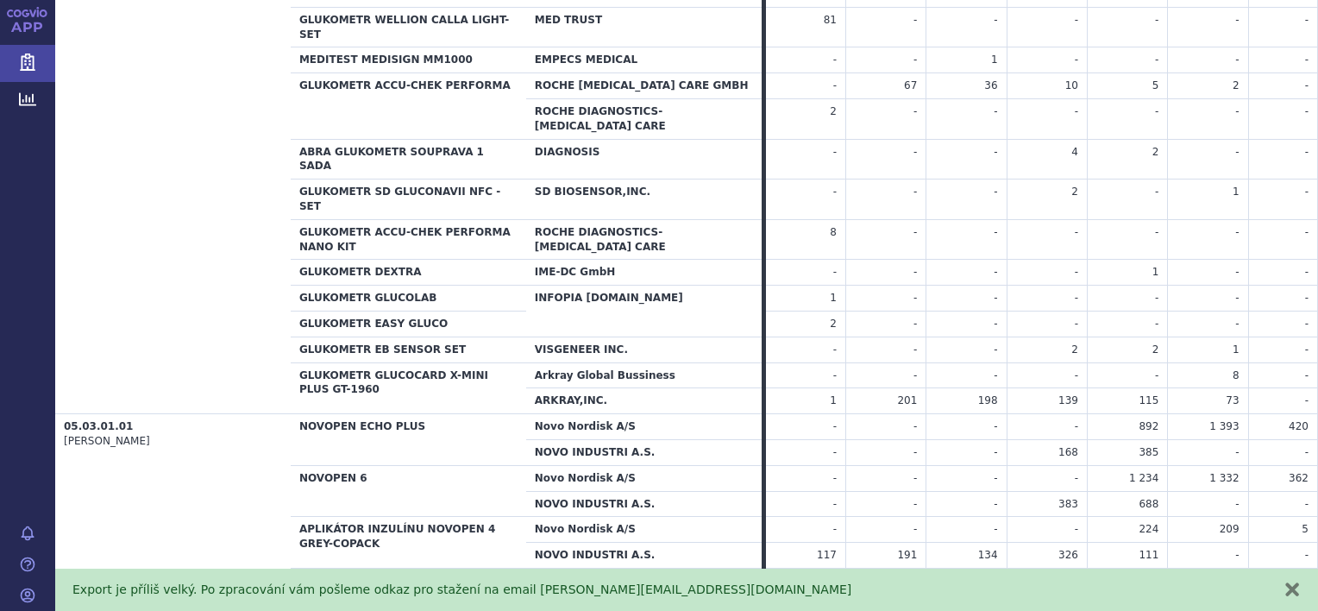
drag, startPoint x: 124, startPoint y: 21, endPoint x: 55, endPoint y: 18, distance: 69.0
copy span "05.01.01.01"
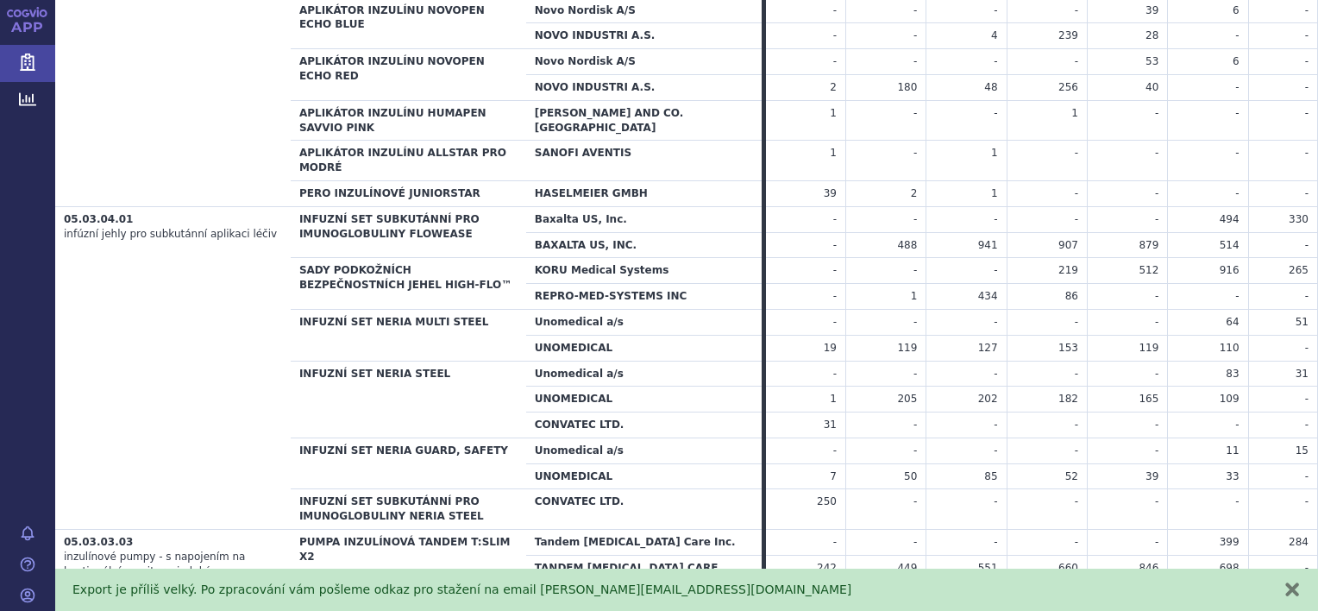
scroll to position [18283, 0]
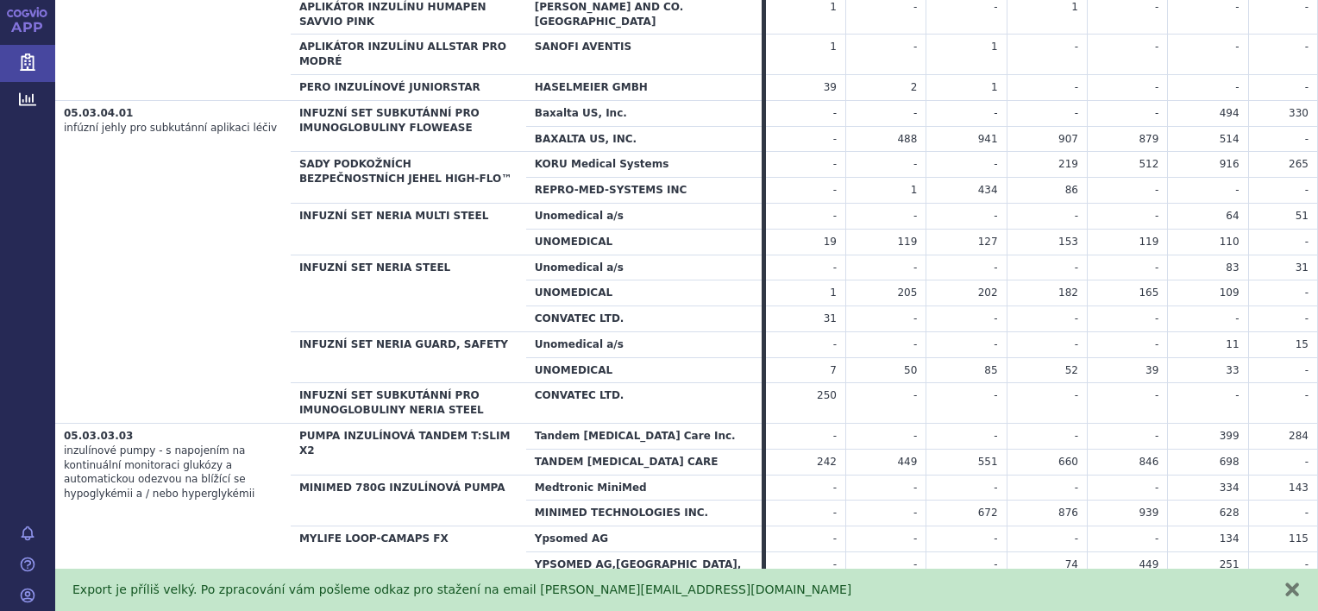
drag, startPoint x: 135, startPoint y: 305, endPoint x: 59, endPoint y: 300, distance: 76.1
copy span "05.02.02.02"
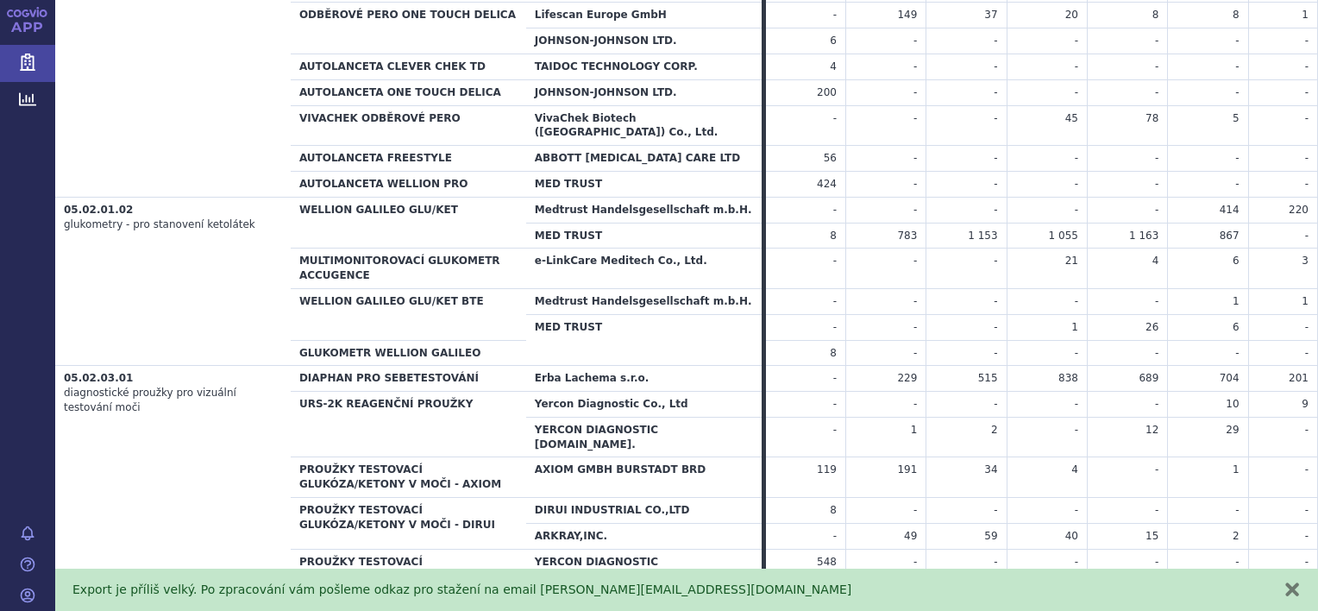
scroll to position [19735, 0]
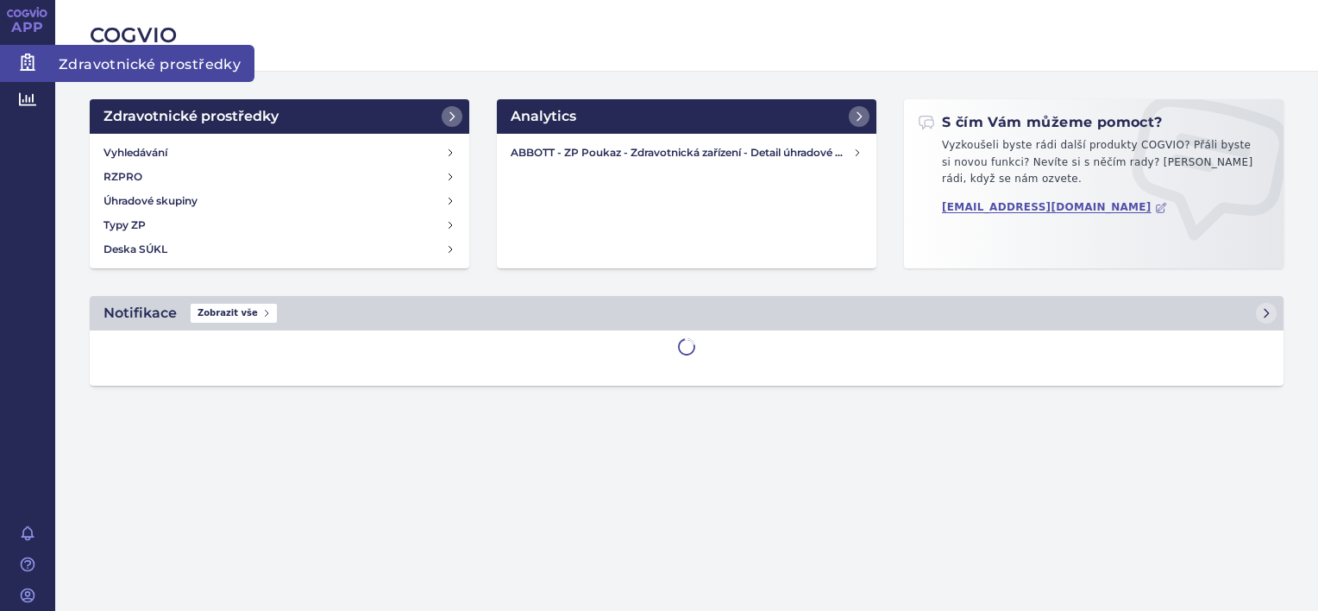
click at [20, 66] on icon at bounding box center [27, 61] width 17 height 17
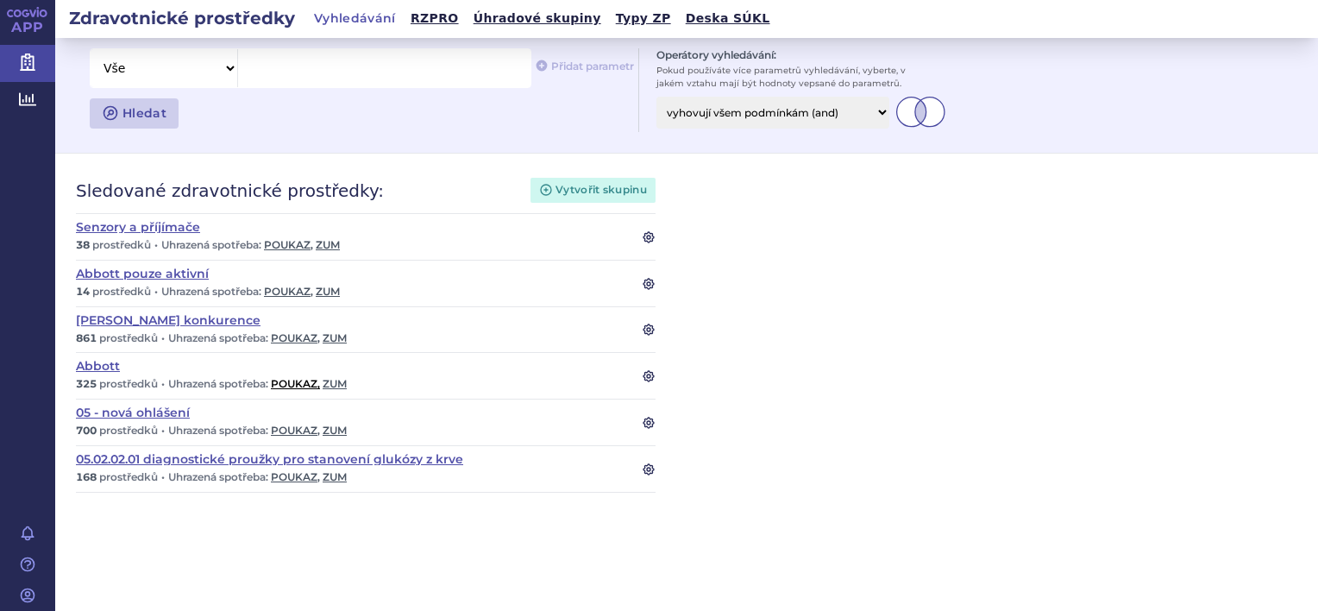
click at [301, 379] on link "poukaz ," at bounding box center [295, 383] width 49 height 13
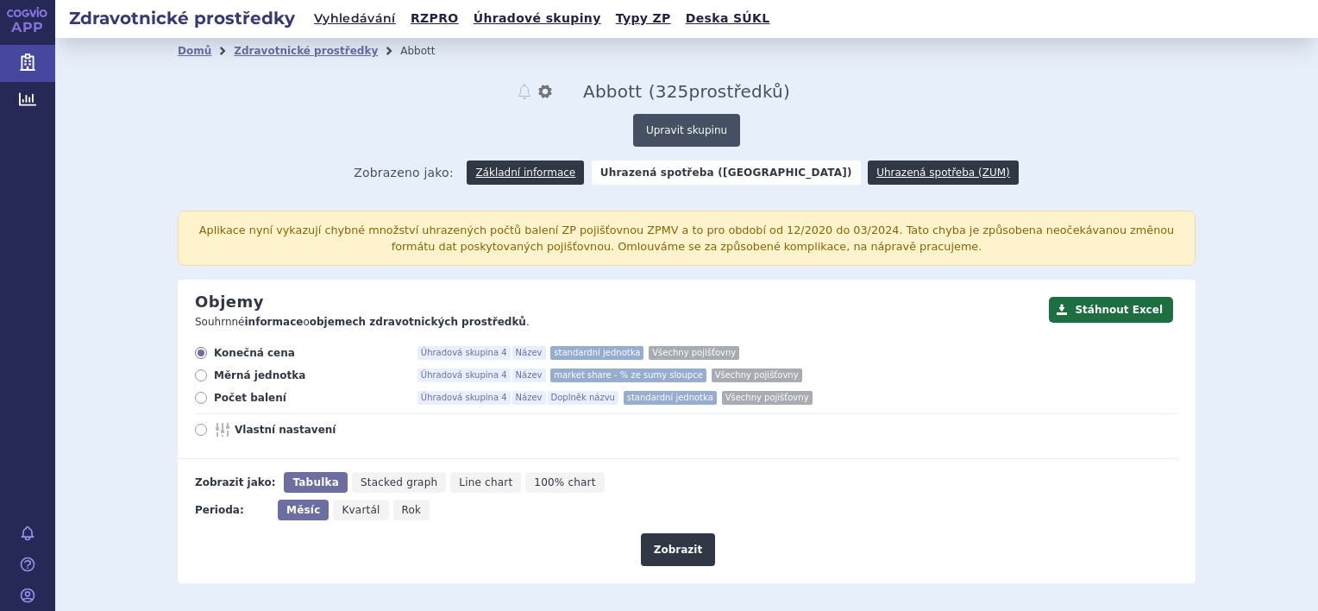
click at [676, 130] on button "Upravit skupinu" at bounding box center [686, 130] width 107 height 33
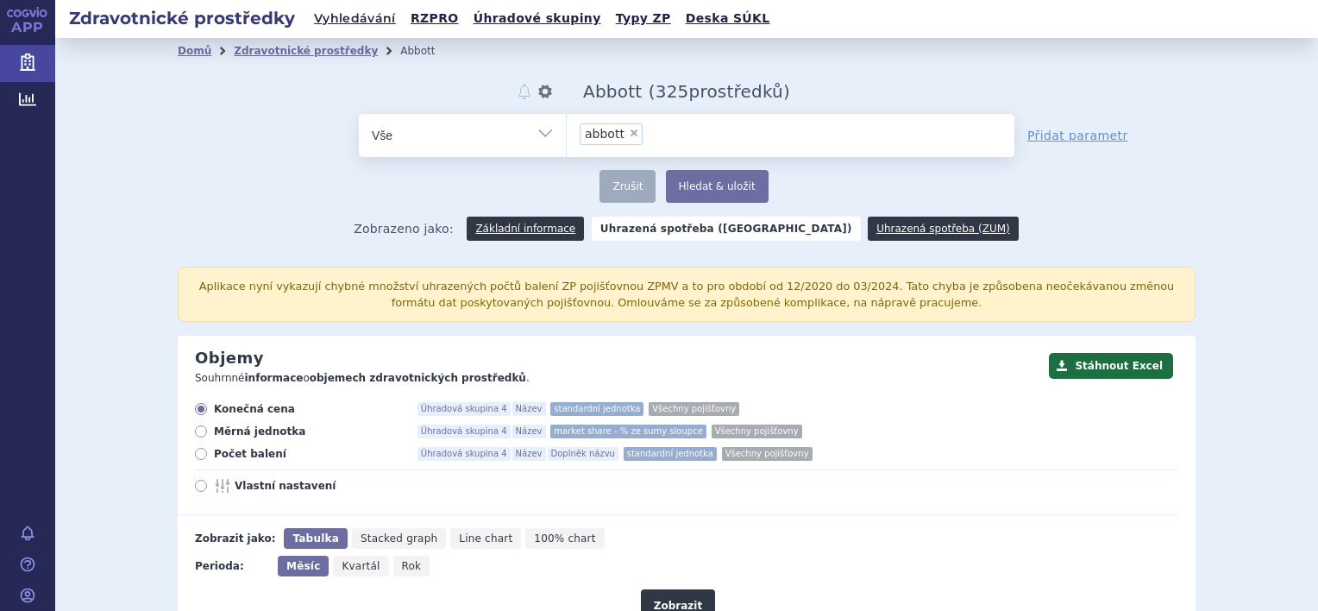
click at [629, 131] on span "×" at bounding box center [634, 133] width 10 height 10
click at [567, 131] on select "abbott" at bounding box center [566, 134] width 1 height 43
select select
type input "05"
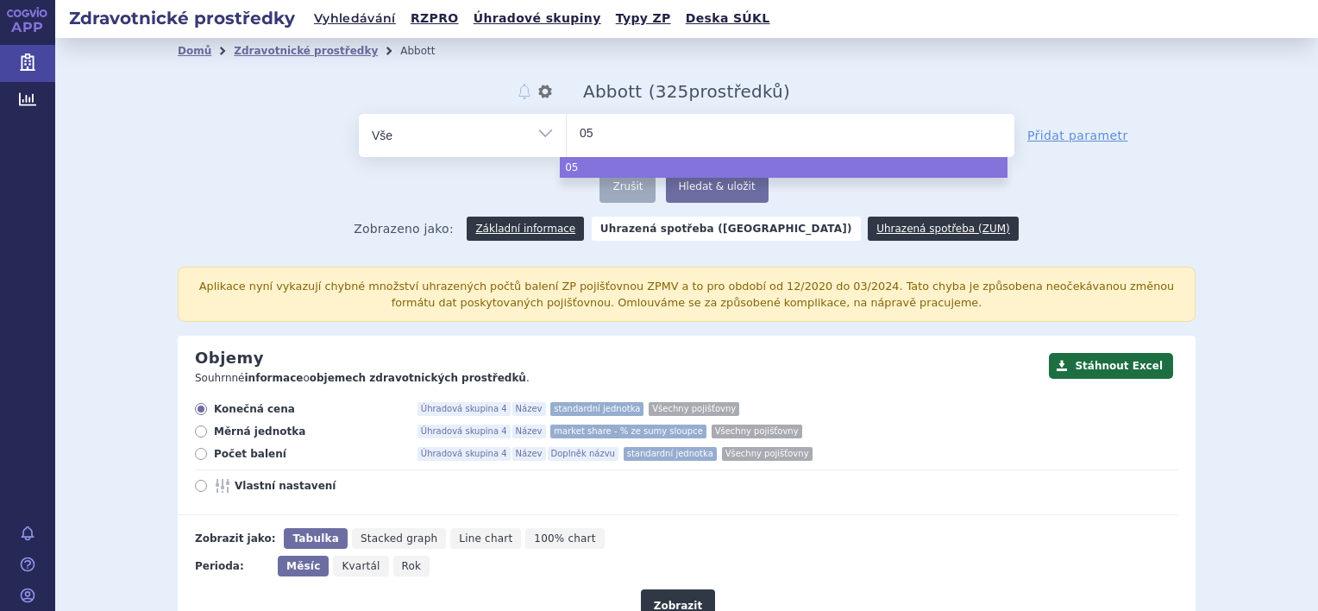
type input "05."
type input "05.0"
type input "05.02"
type input "05.02."
type input "05.02.0"
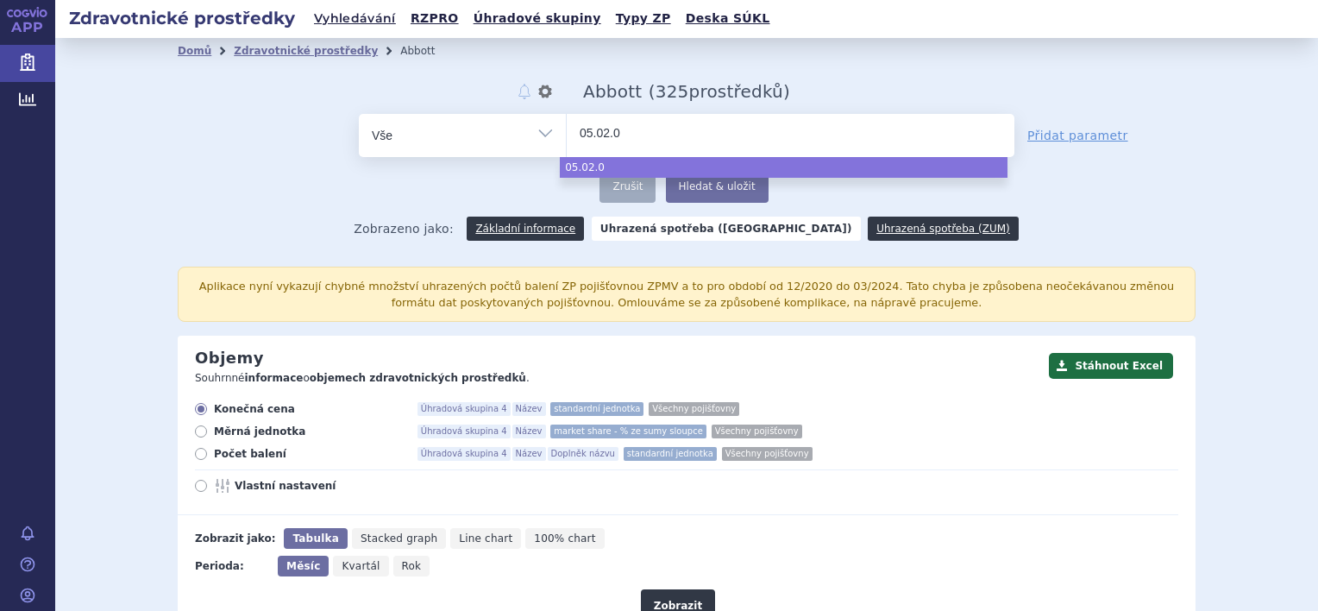
type input "[DATE]"
type input "05.02.02.0"
type input "05.02.02.01"
select select "05.02.02.01"
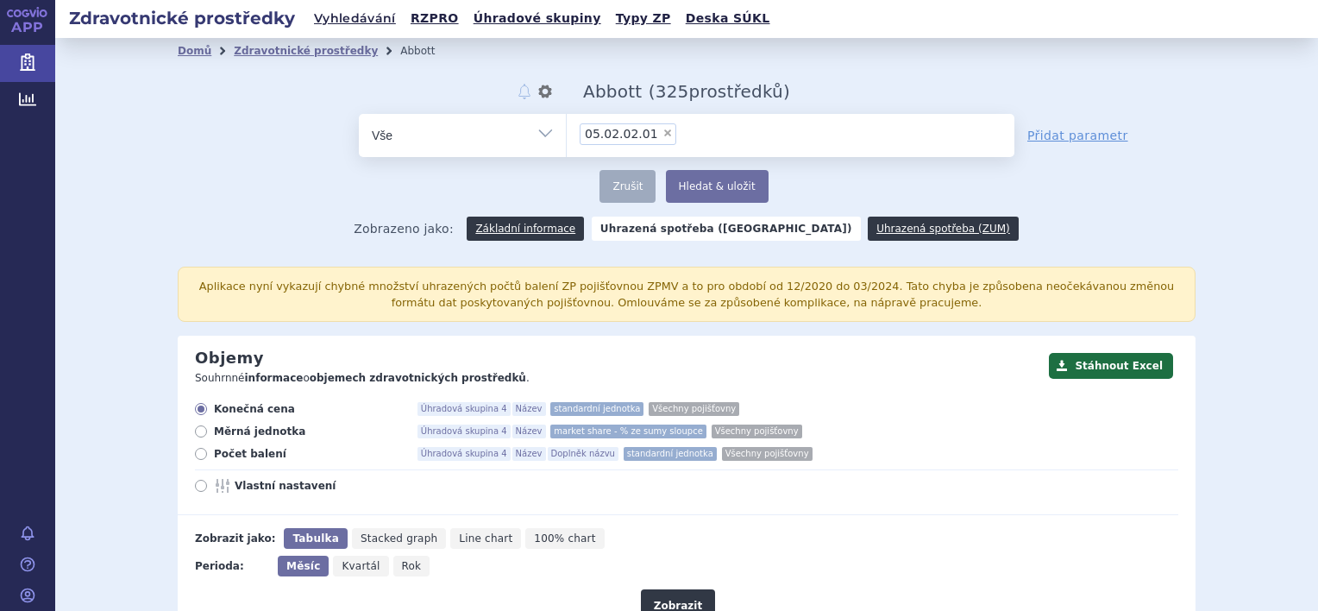
click at [705, 140] on input "abbott 05.02.02.01 × 05.02.02.01" at bounding box center [735, 133] width 109 height 22
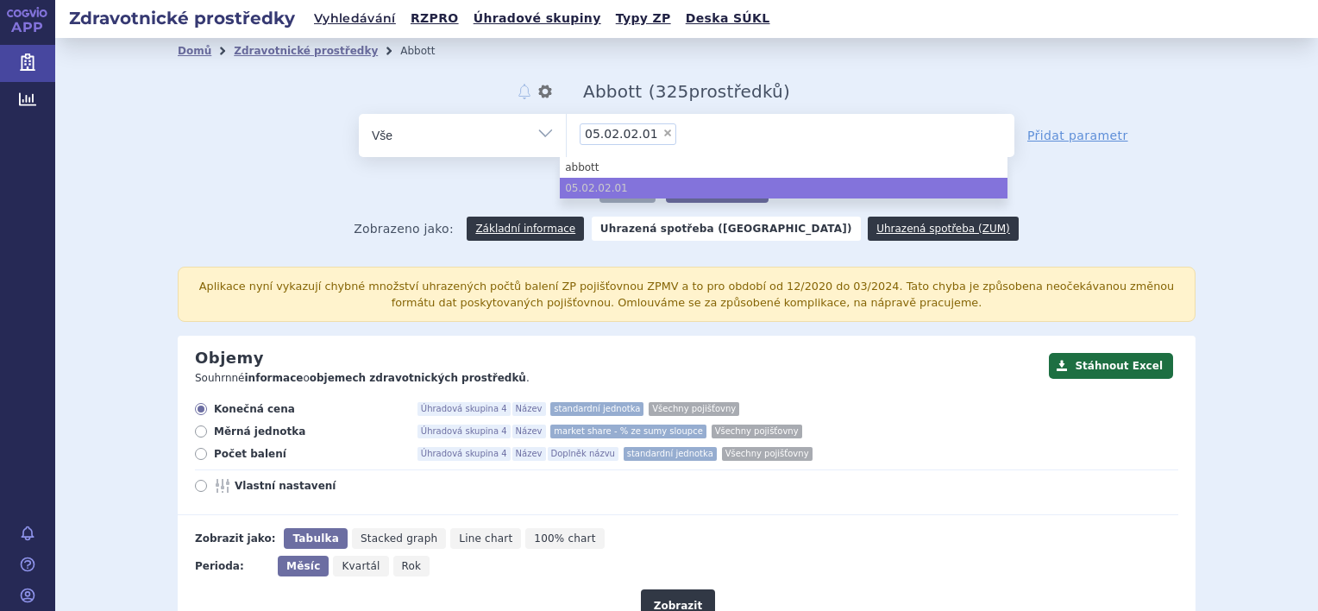
paste input "05.01.02.01"
type input "05.01.02.01"
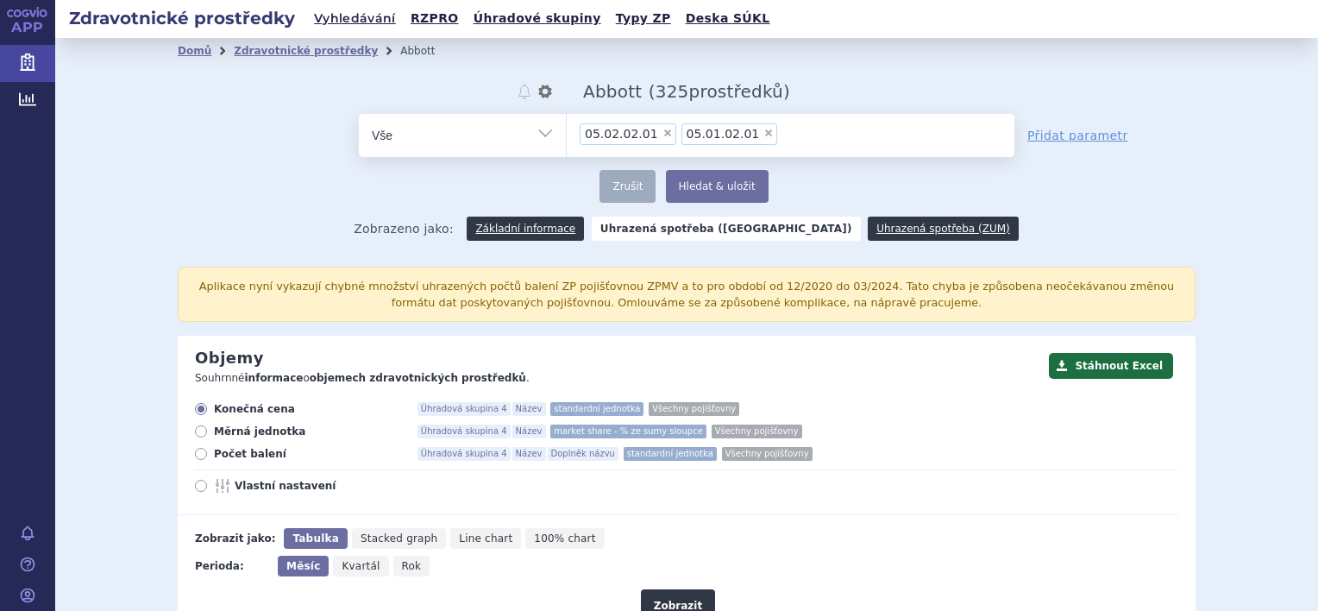
click at [763, 138] on ul "× 05.02.02.01 × 05.01.02.01" at bounding box center [791, 133] width 448 height 38
click at [567, 138] on select "abbott 05.02.02.01 05.01.02.01" at bounding box center [566, 134] width 1 height 43
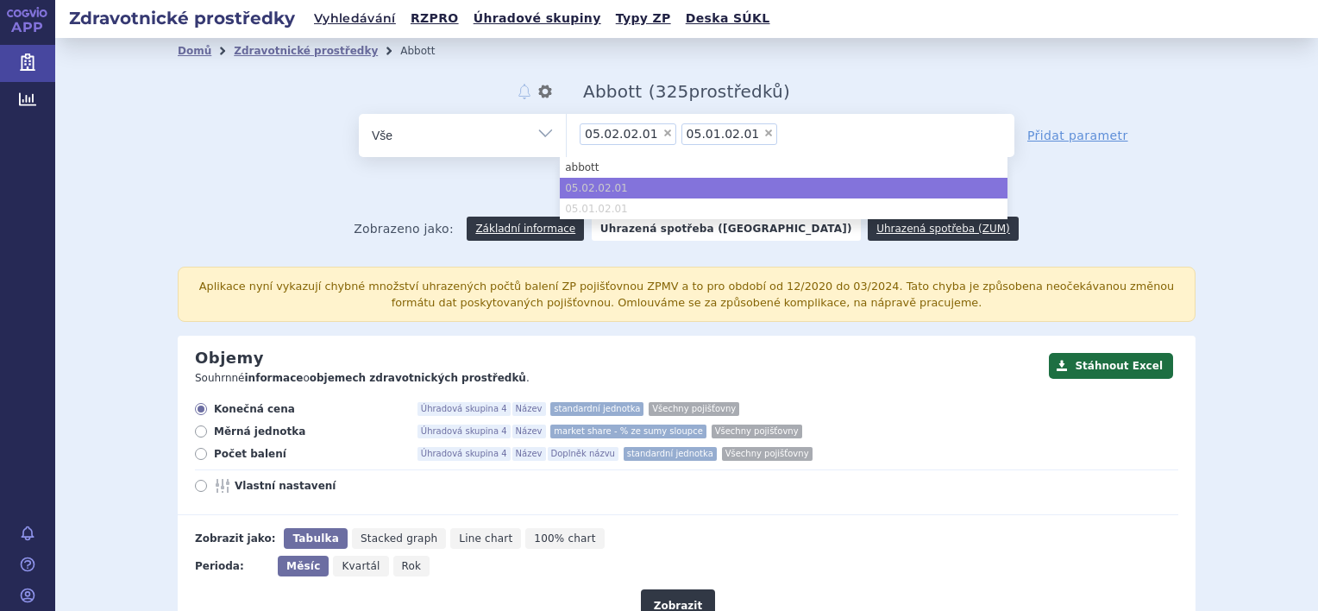
paste input "05.02.01.01"
type input "05.02.01.01"
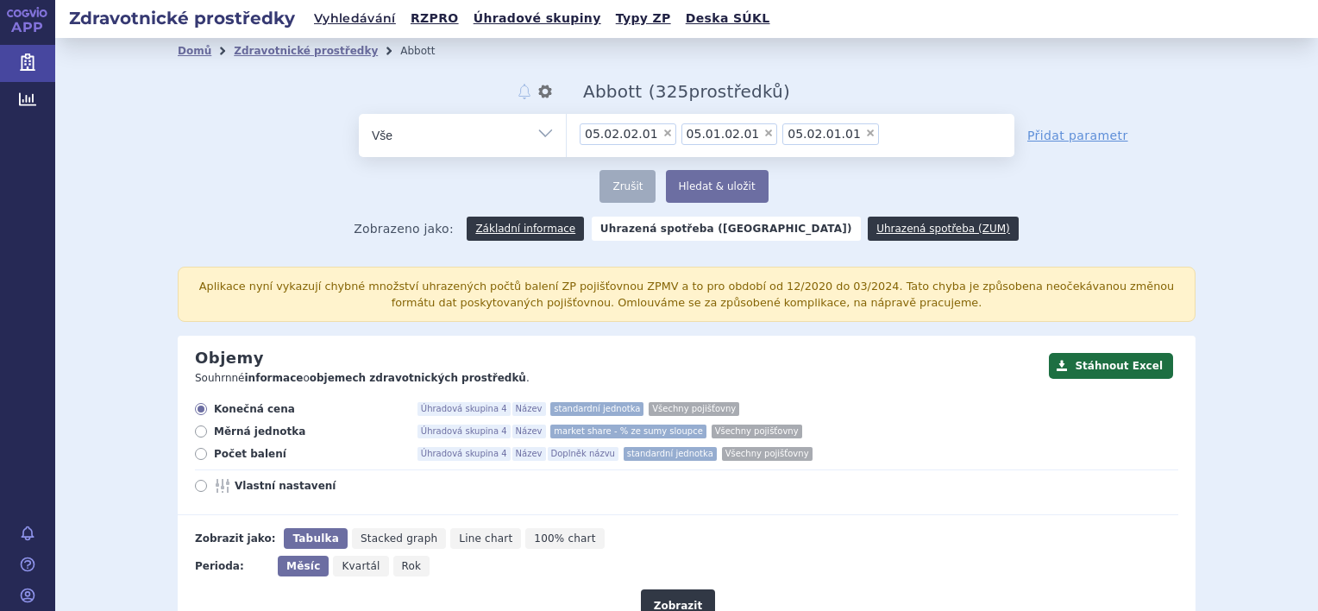
click at [854, 132] on ul "× 05.02.02.01 × 05.01.02.01 × 05.02.01.01" at bounding box center [791, 133] width 448 height 38
click at [567, 132] on select "abbott 05.02.02.01 05.01.02.01 05.02.01.01" at bounding box center [566, 134] width 1 height 43
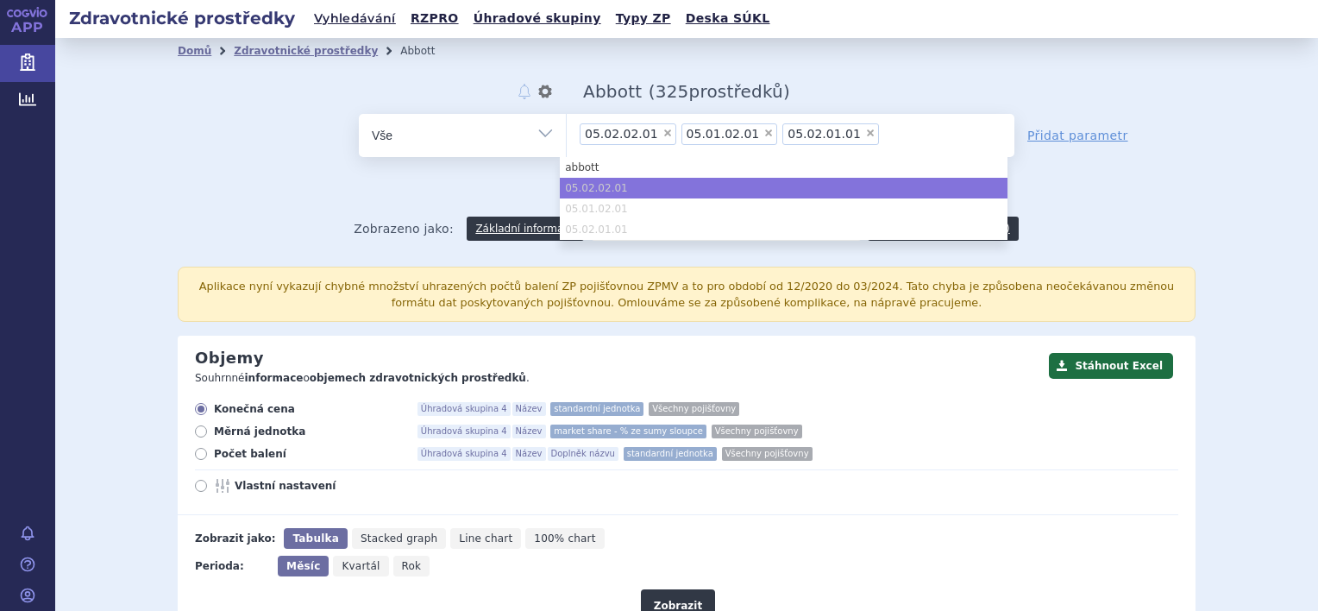
paste input "05.01.01.01"
type input "05.01.01.01"
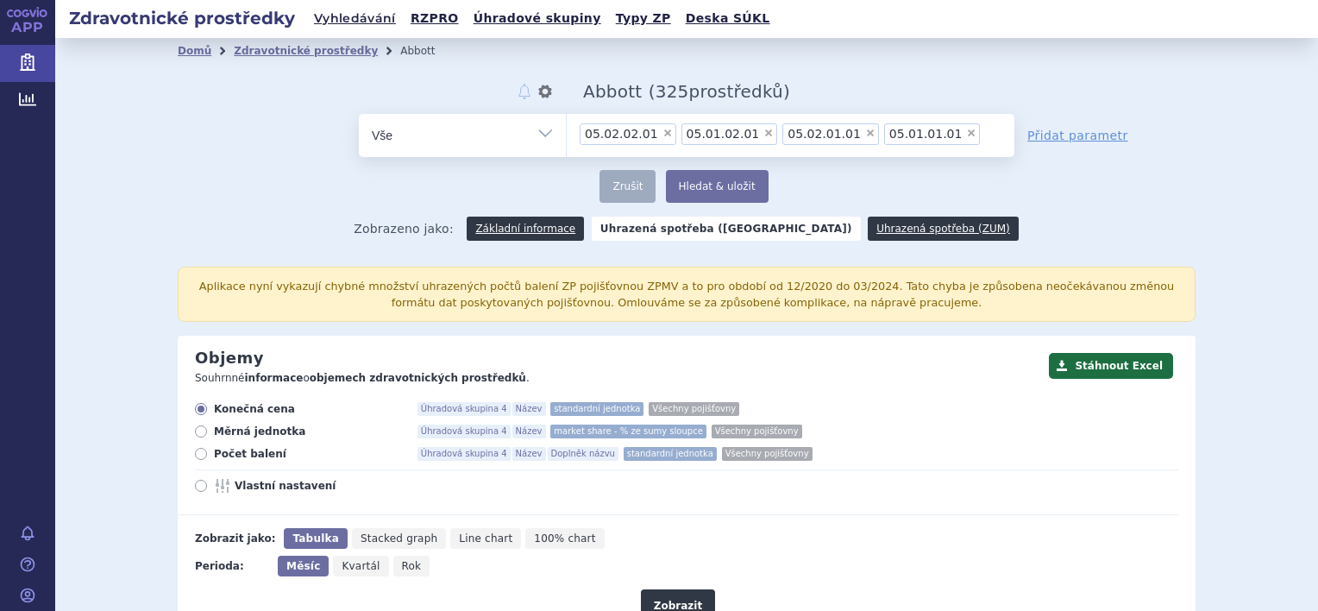
click at [939, 126] on ul "× 05.02.02.01 × 05.01.02.01 × 05.02.01.01 × 05.01.01.01" at bounding box center [791, 133] width 448 height 38
click at [567, 126] on select "abbott 05.02.02.01 05.01.02.01 05.02.01.01 05.01.01.01" at bounding box center [566, 134] width 1 height 43
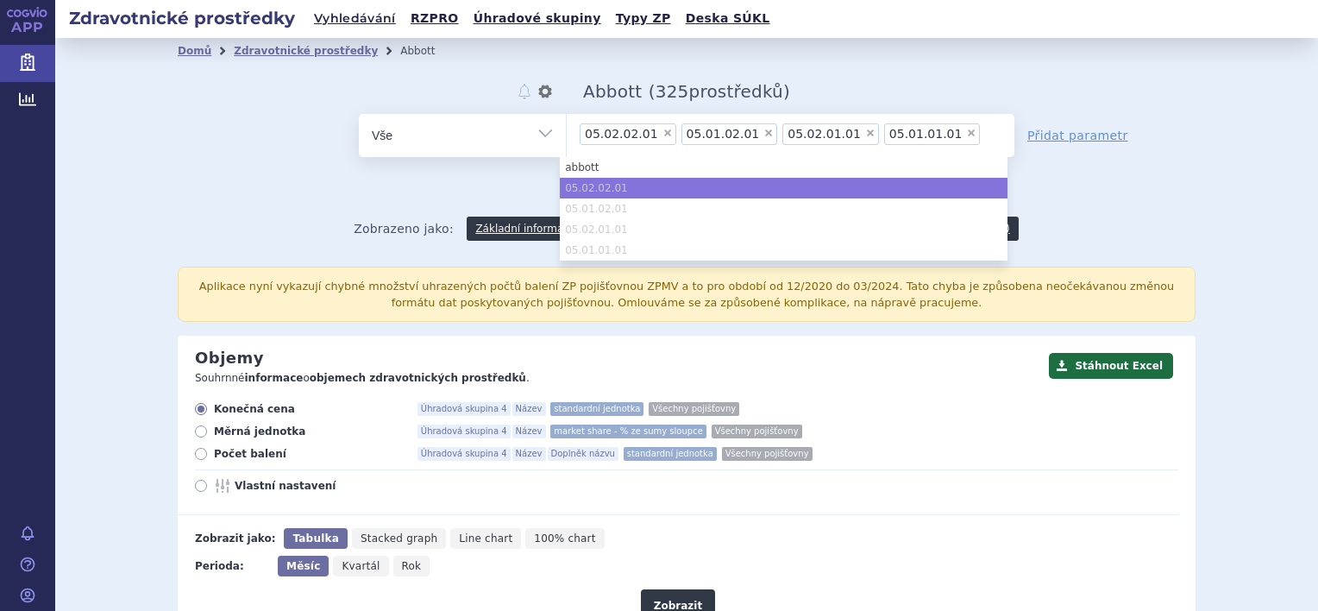
paste input "05.02.02.02"
type input "05.02.02.02"
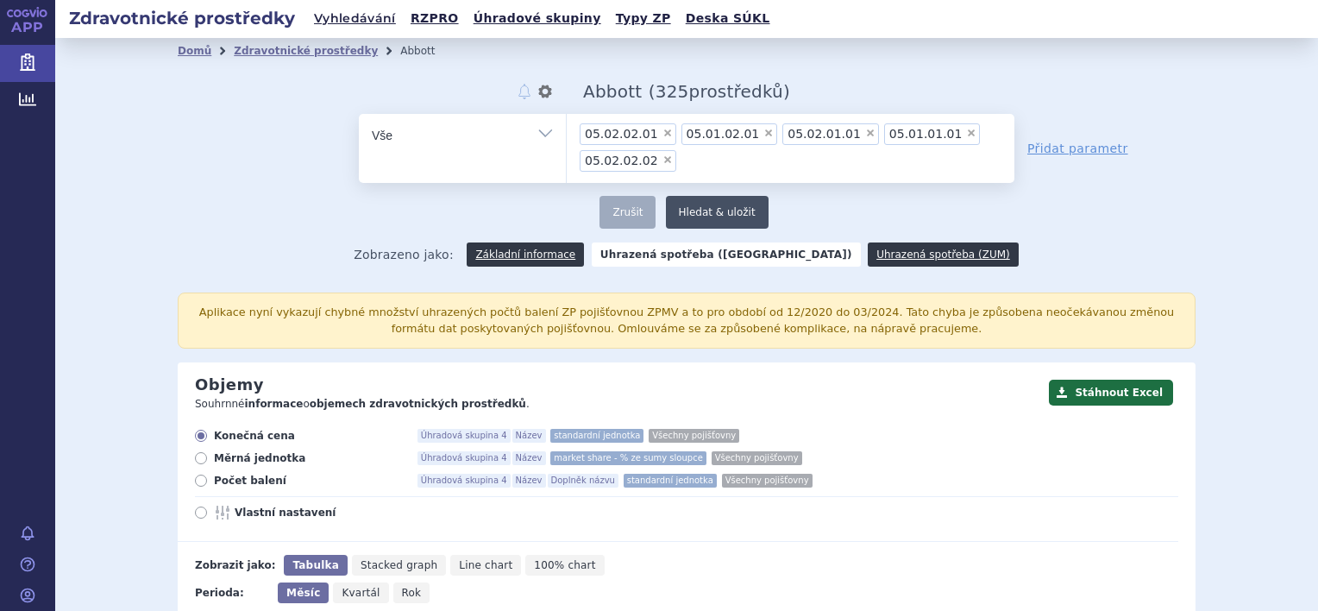
click at [703, 207] on button "Hledat & uložit" at bounding box center [717, 212] width 103 height 33
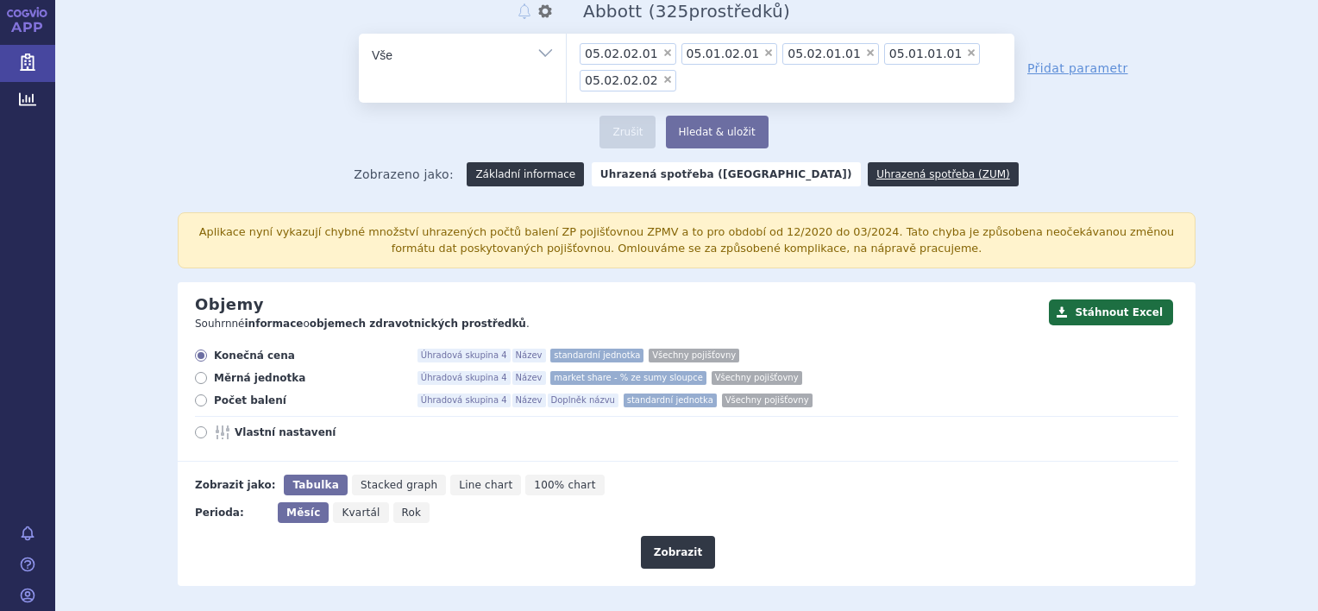
scroll to position [259, 0]
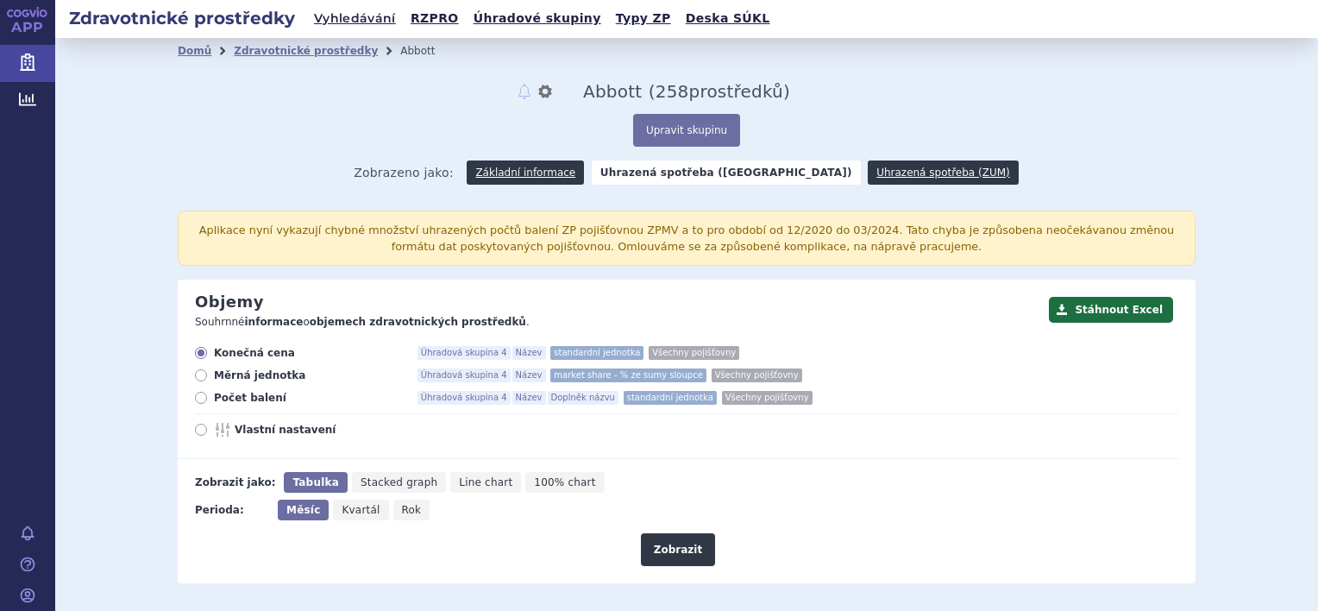
click at [402, 511] on span "Rok" at bounding box center [412, 510] width 20 height 12
click at [393, 511] on input "Rok" at bounding box center [398, 504] width 11 height 11
radio input "true"
click at [199, 398] on icon at bounding box center [201, 398] width 12 height 12
click at [199, 398] on input "Počet balení Úhradová skupina 4 Název Doplněk názvu standardní jednotka Všechny…" at bounding box center [202, 399] width 11 height 11
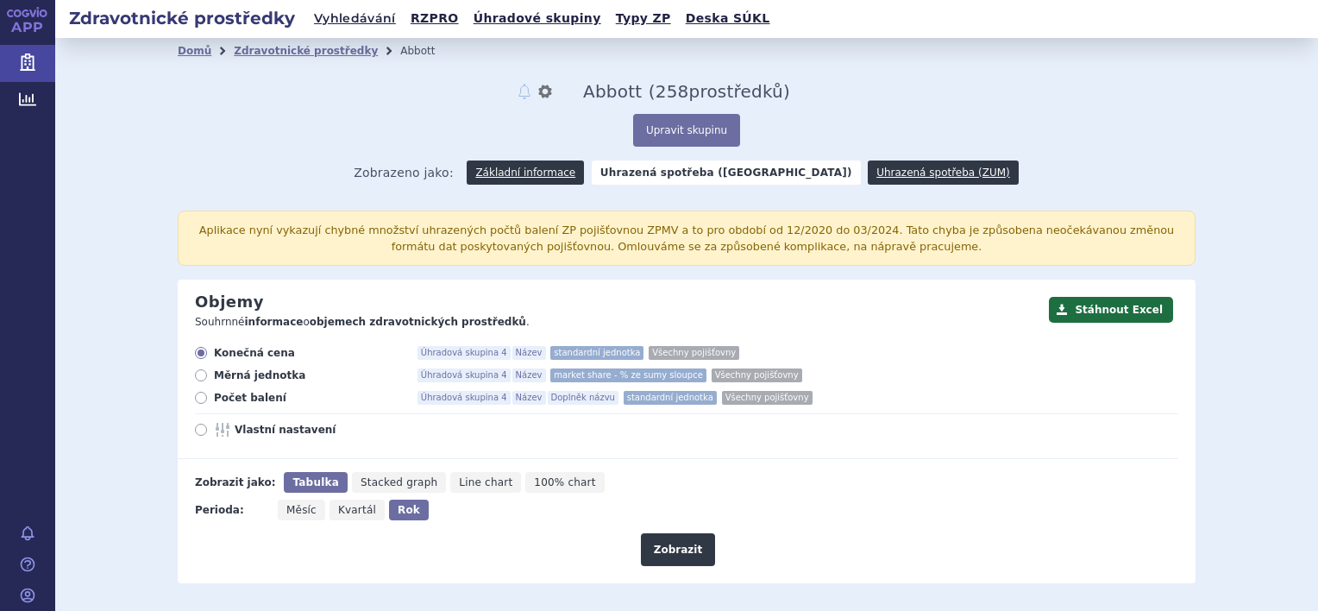
radio input "true"
click at [198, 433] on icon at bounding box center [201, 429] width 12 height 12
click at [198, 433] on input "Vlastní nastavení" at bounding box center [202, 431] width 11 height 11
radio input "true"
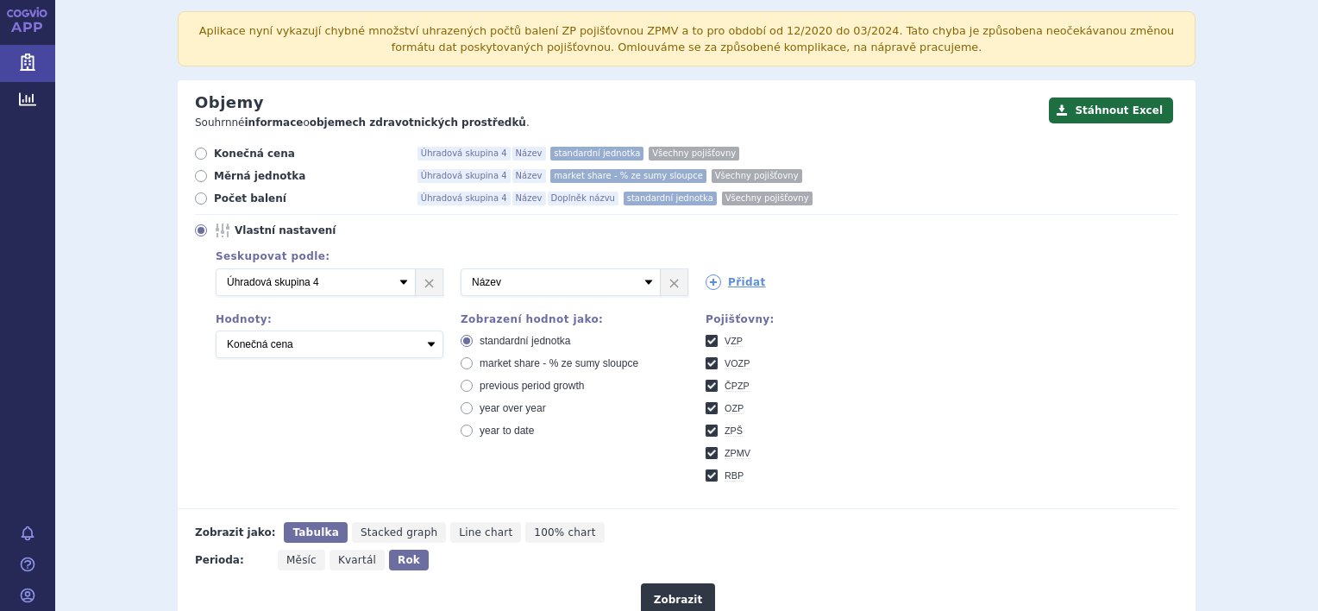
scroll to position [259, 0]
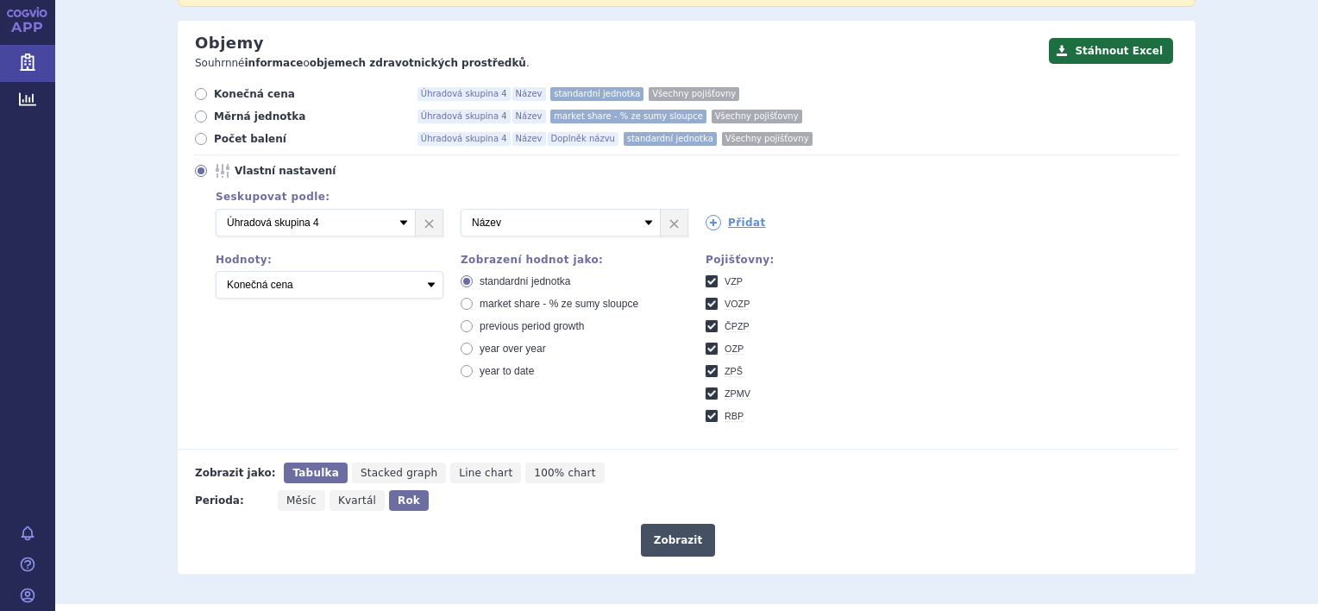
click at [680, 540] on button "Zobrazit" at bounding box center [678, 539] width 74 height 33
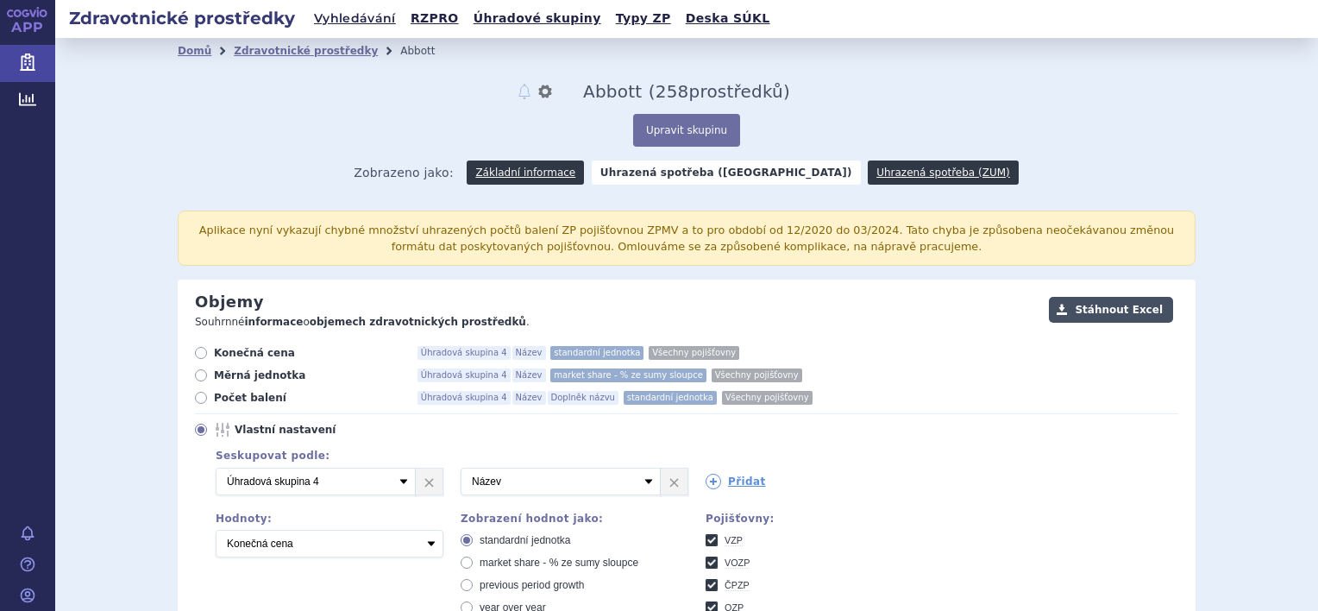
click at [1118, 312] on button "Stáhnout Excel" at bounding box center [1111, 310] width 124 height 26
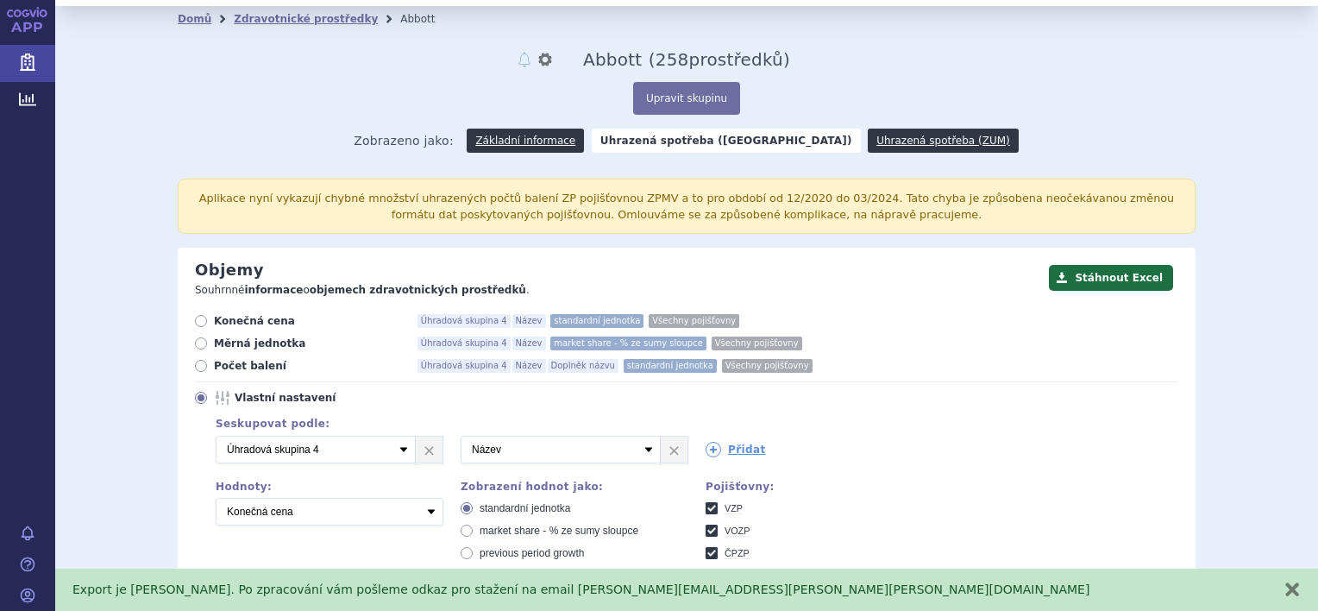
scroll to position [86, 0]
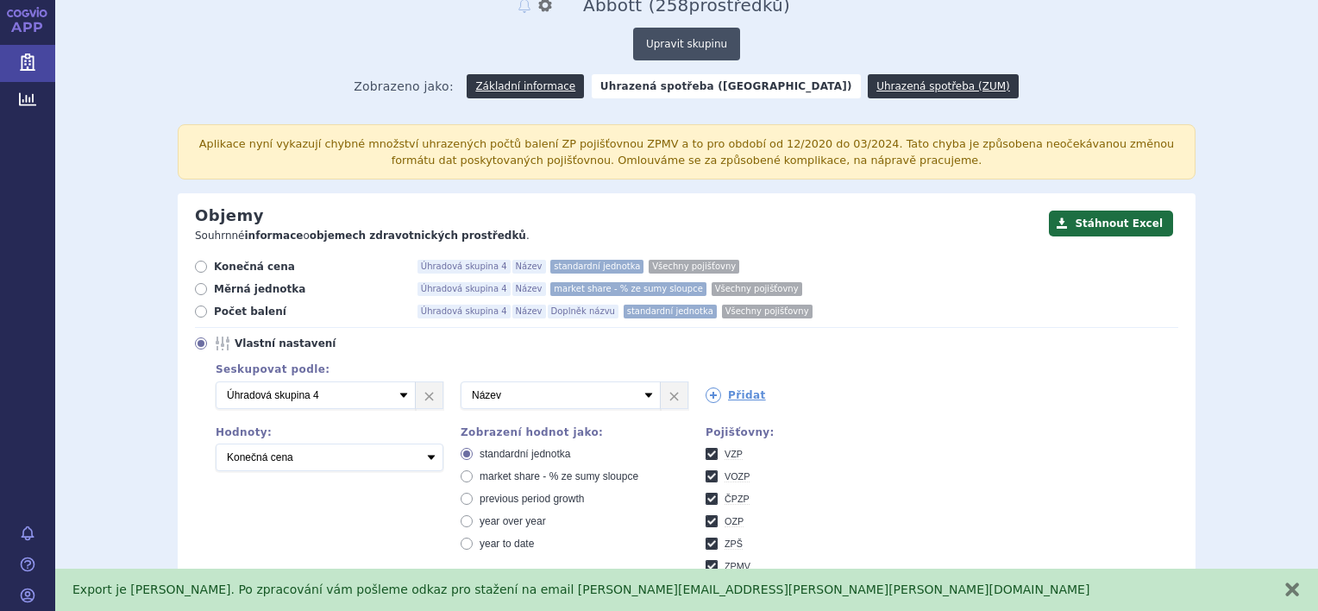
click at [674, 48] on button "Upravit skupinu" at bounding box center [686, 44] width 107 height 33
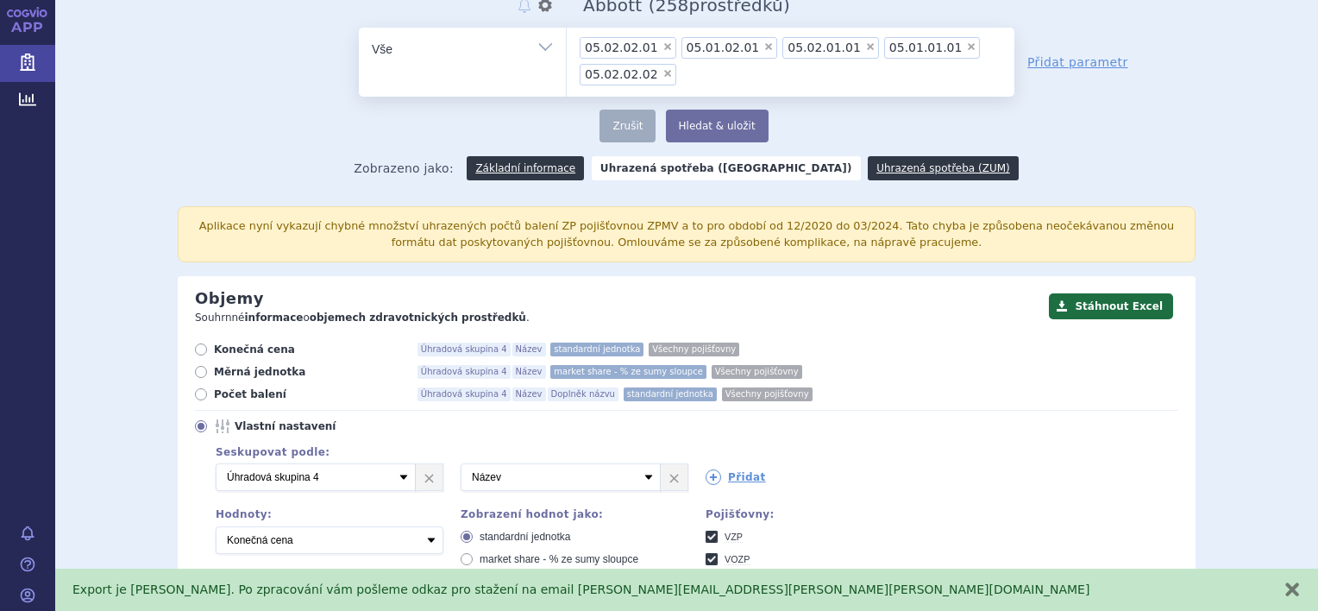
click at [662, 76] on span "×" at bounding box center [667, 73] width 10 height 10
click at [567, 70] on select "05.02.02.01 05.01.02.01 05.02.01.01 05.01.01.01 05.02.02.02" at bounding box center [566, 48] width 1 height 43
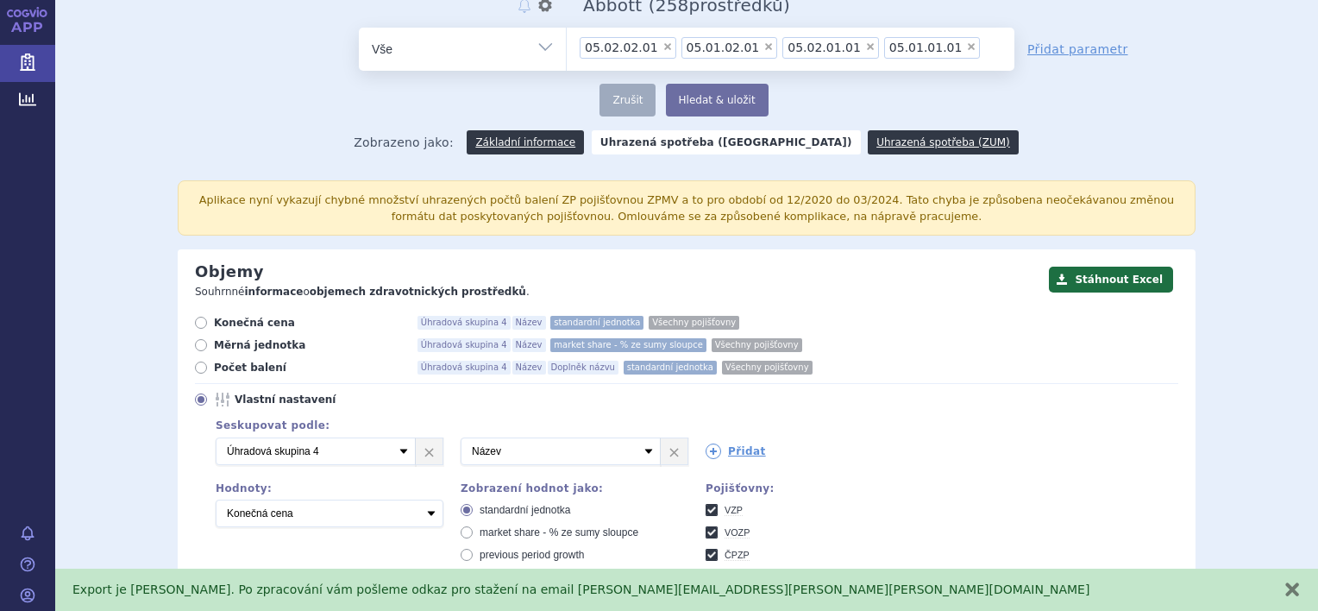
click at [763, 45] on span "×" at bounding box center [768, 46] width 10 height 10
click at [567, 45] on select "05.02.02.01 05.01.02.01 05.02.01.01 05.01.01.01 05.02.02.02" at bounding box center [566, 48] width 1 height 43
click at [763, 51] on span "×" at bounding box center [768, 46] width 10 height 10
click at [567, 51] on select "05.02.02.01 05.01.02.01 05.02.01.01 05.01.01.01 05.02.02.02" at bounding box center [566, 48] width 1 height 43
click at [763, 48] on span "×" at bounding box center [768, 46] width 10 height 10
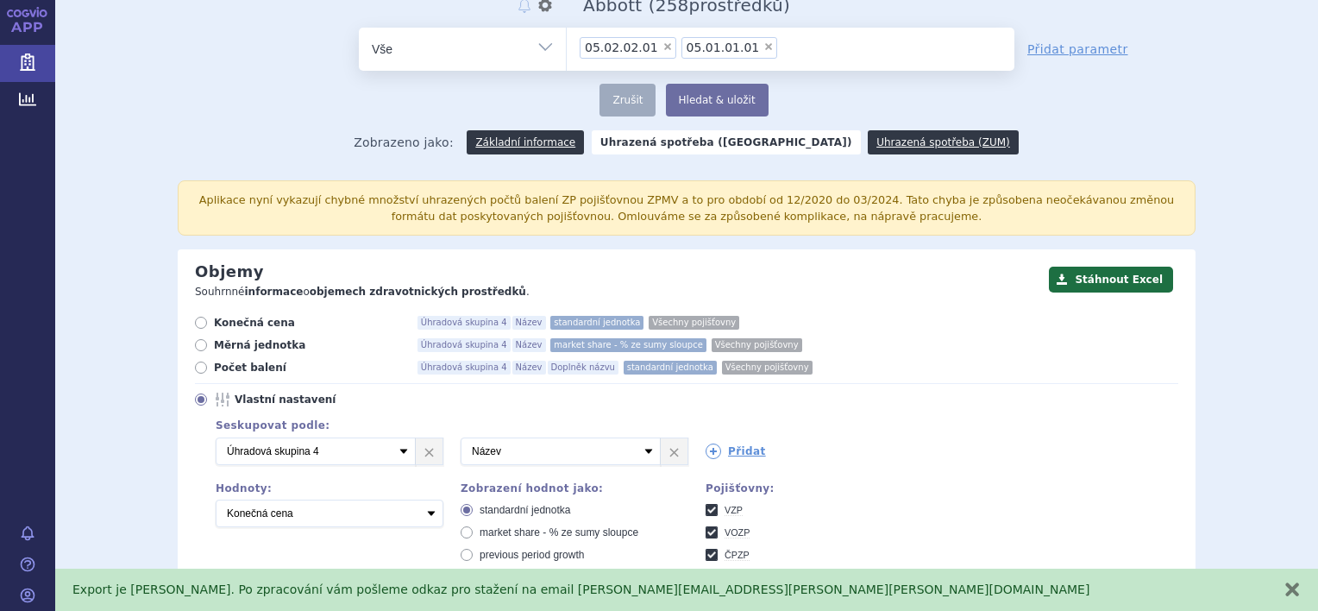
click at [567, 48] on select "05.02.02.01 05.01.02.01 05.02.01.01 05.01.01.01 05.02.02.02" at bounding box center [566, 48] width 1 height 43
click at [686, 103] on button "Hledat & uložit" at bounding box center [717, 100] width 103 height 33
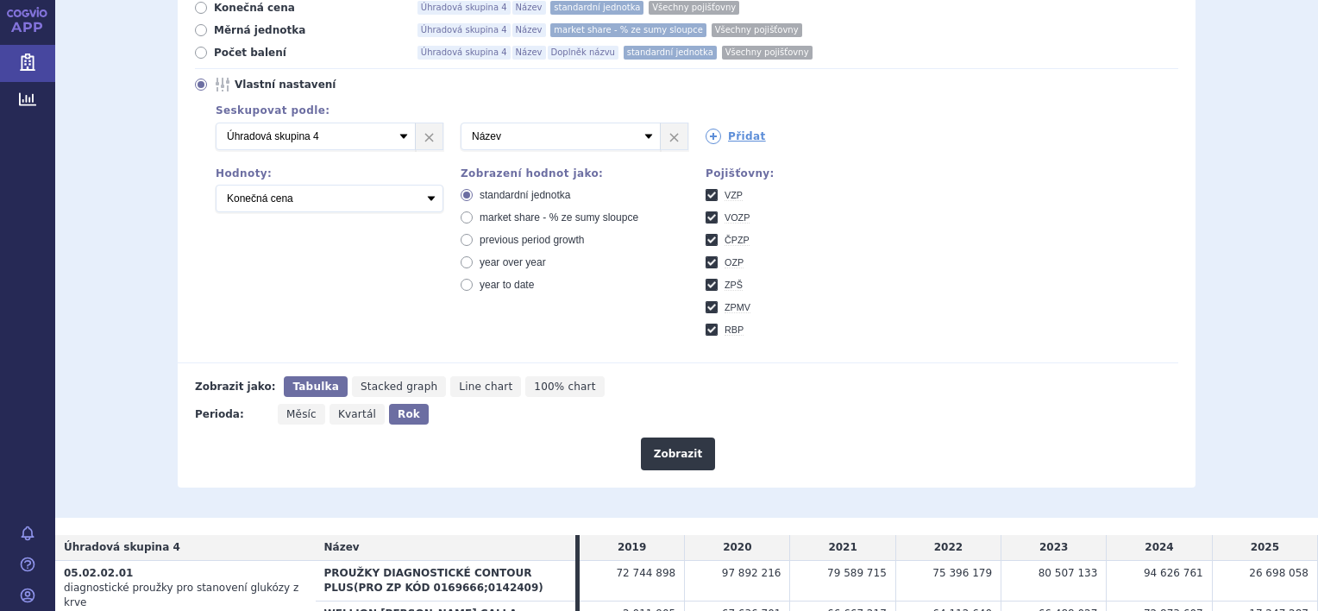
scroll to position [517, 0]
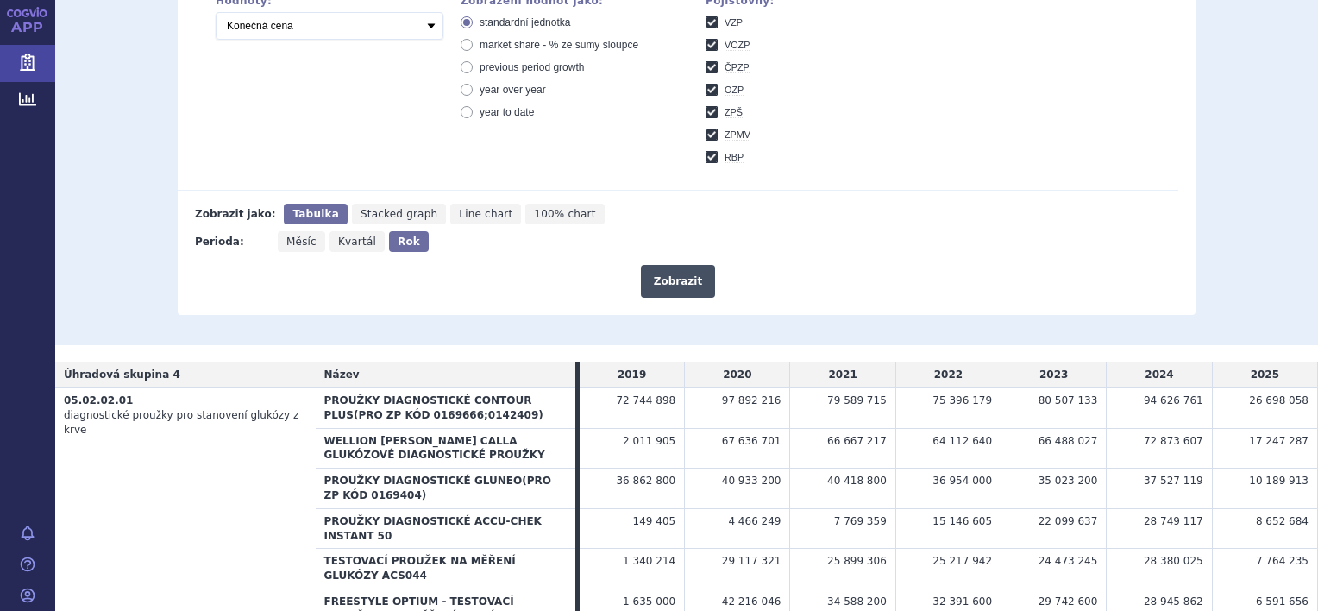
click at [655, 281] on button "Zobrazit" at bounding box center [678, 281] width 74 height 33
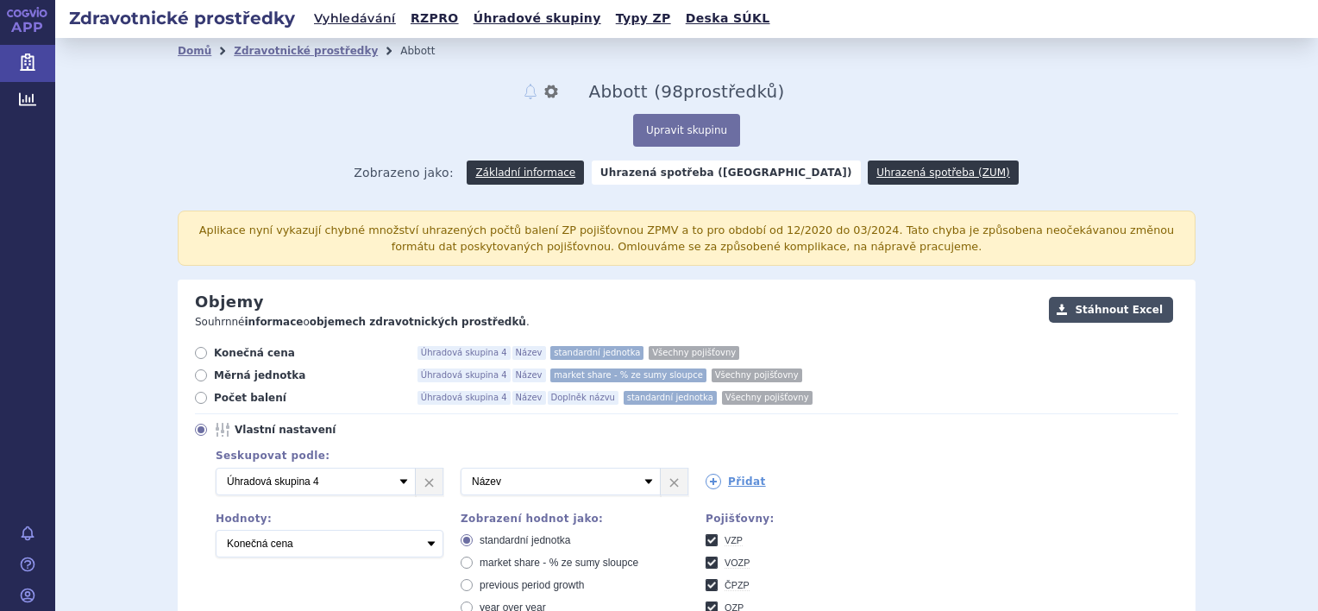
click at [1125, 309] on button "Stáhnout Excel" at bounding box center [1111, 310] width 124 height 26
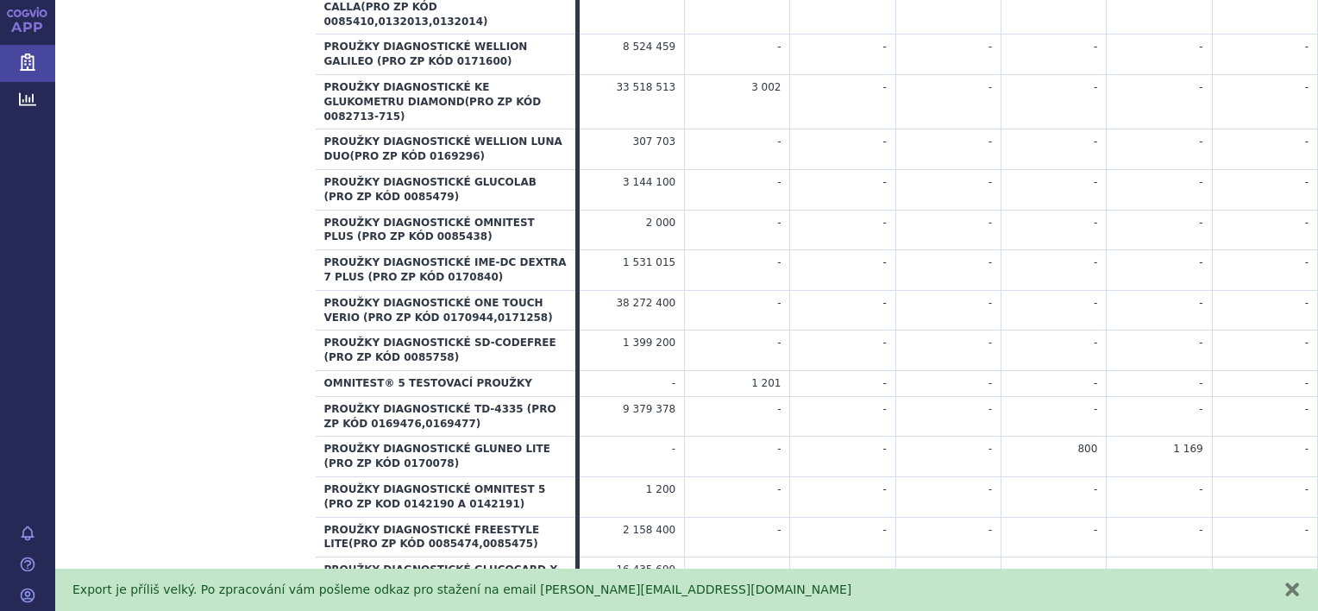
scroll to position [3272, 0]
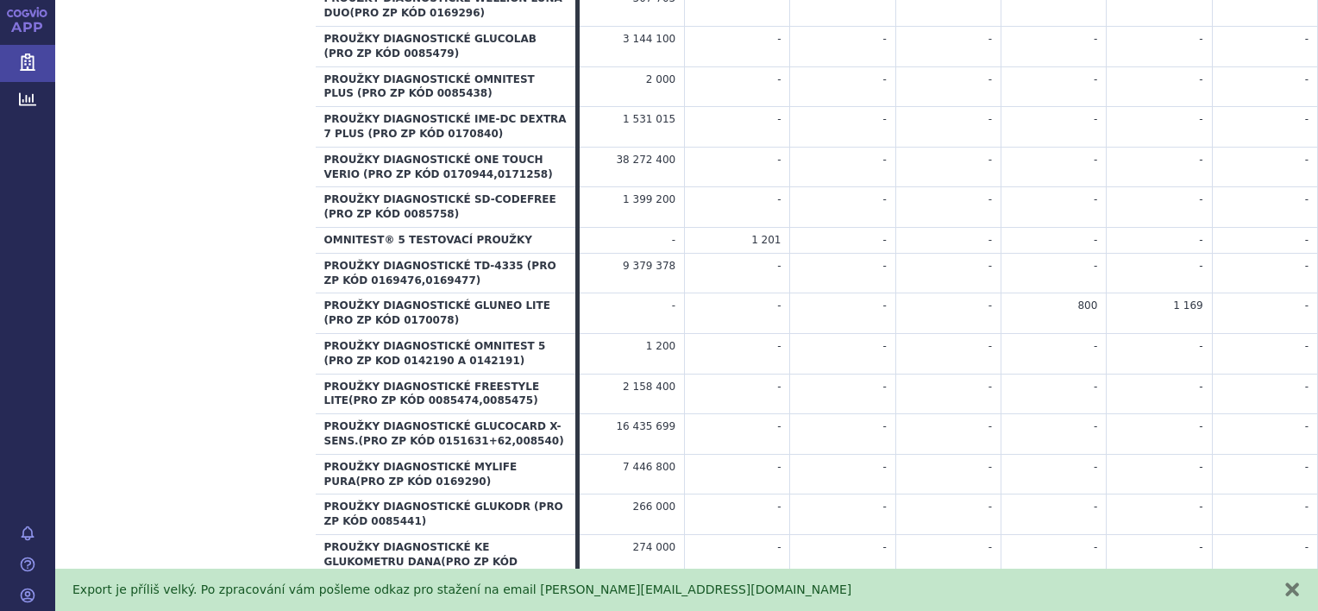
drag, startPoint x: 633, startPoint y: 532, endPoint x: 1307, endPoint y: 530, distance: 674.4
click at [1307, 530] on div "Zdravotnické prostředky Vyhledávání RZPRO Úhradové skupiny Typy ZP Deska SÚKL D…" at bounding box center [686, 305] width 1263 height 611
copy table "Úhradová skupina 4 Název 2019 2020 2021 2022 2023 2024 2025 05.02.02.01 diagnos…"
